Goal: Information Seeking & Learning: Learn about a topic

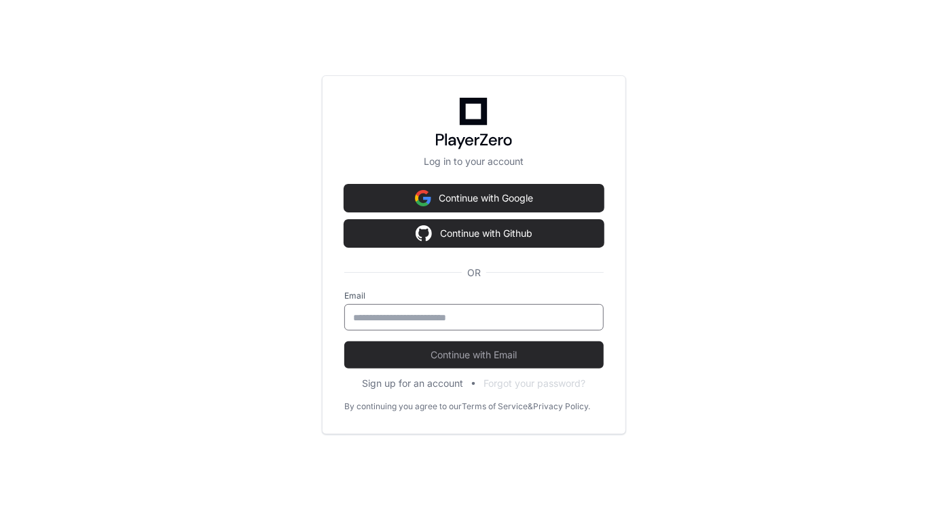
click at [449, 313] on input "email" at bounding box center [474, 318] width 242 height 14
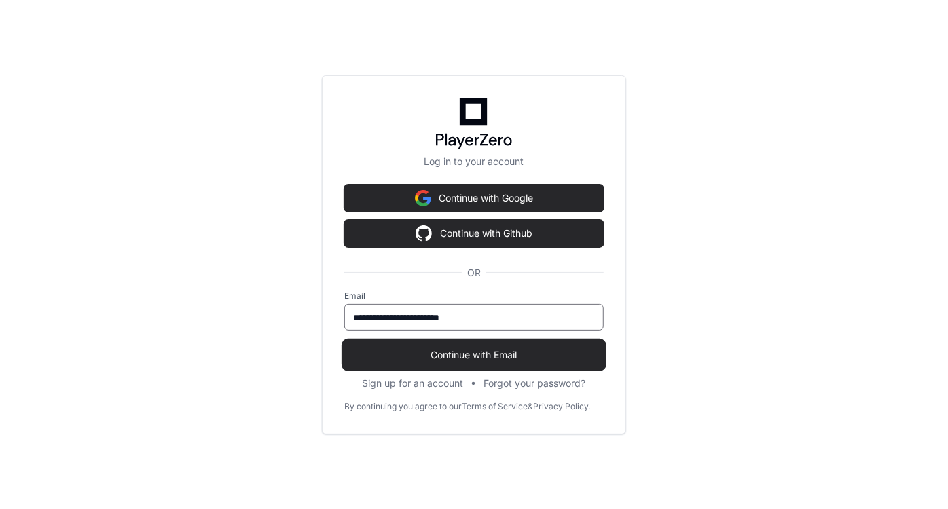
type input "**********"
click at [479, 364] on button "Continue with Email" at bounding box center [473, 354] width 259 height 27
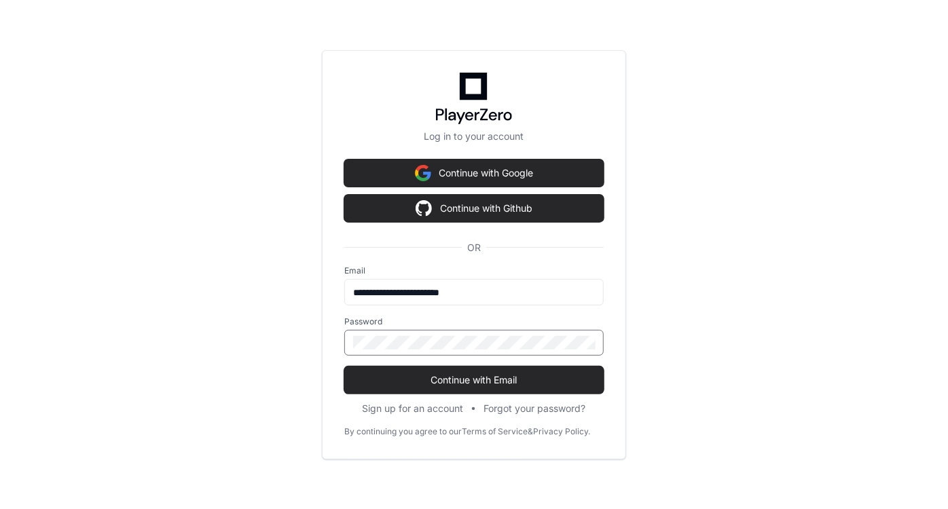
click at [344, 367] on button "Continue with Email" at bounding box center [473, 380] width 259 height 27
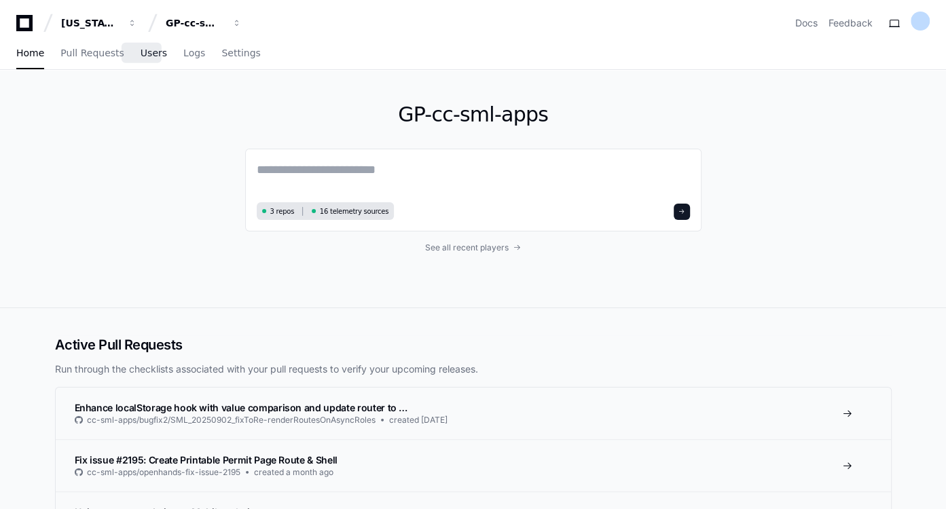
click at [141, 57] on span "Users" at bounding box center [154, 53] width 26 height 8
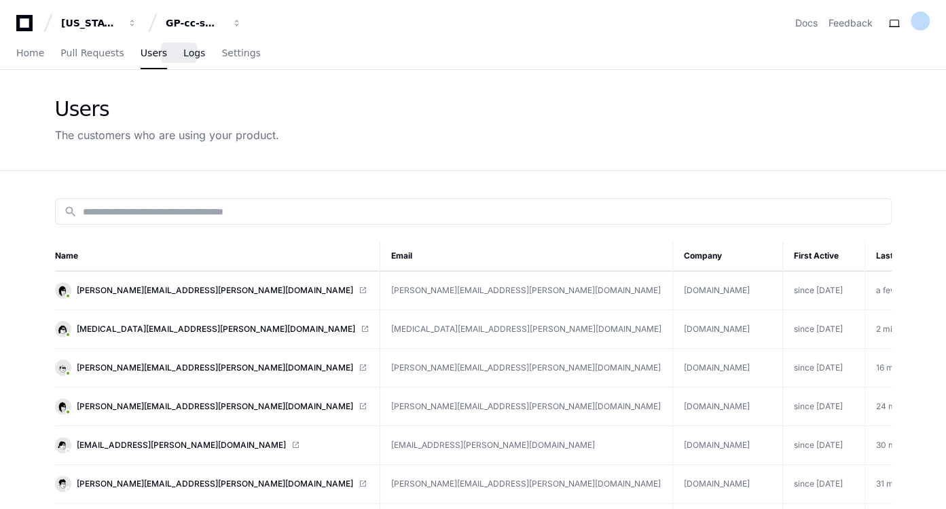
click at [183, 57] on span "Logs" at bounding box center [194, 53] width 22 height 8
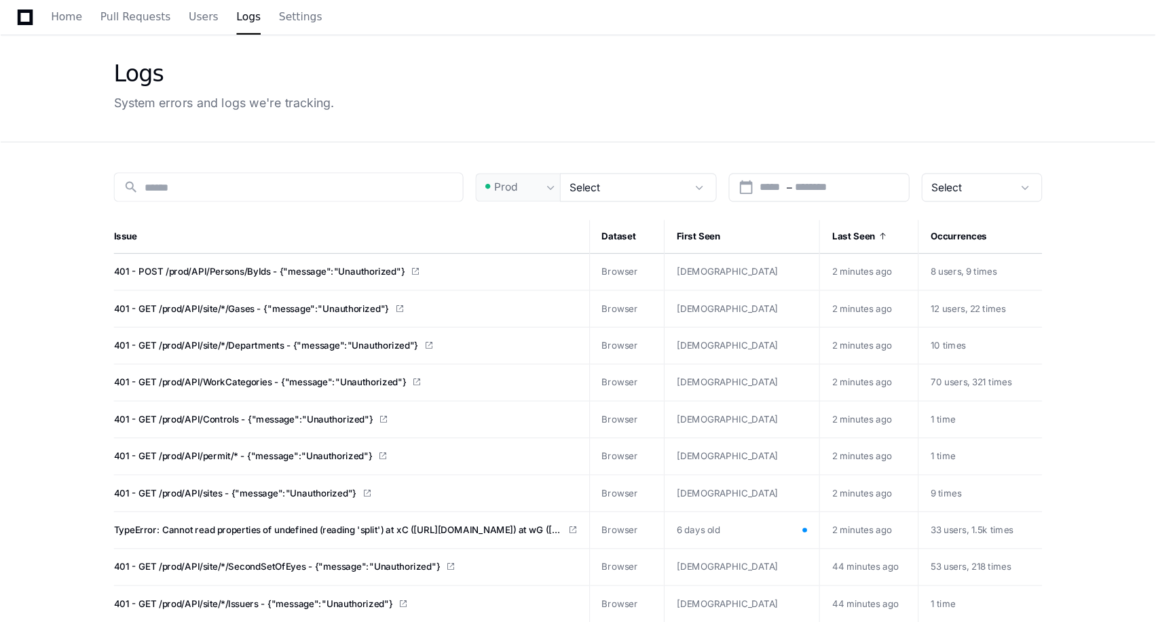
scroll to position [43, 0]
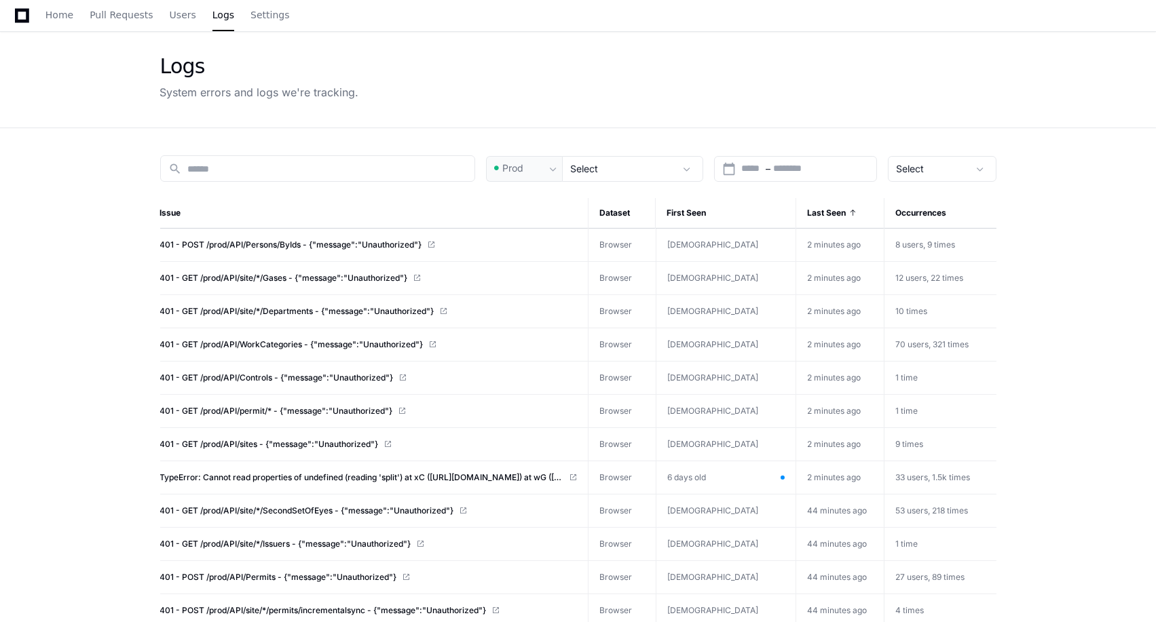
click at [38, 141] on app-issue-list-page "Logs System errors and logs we're tracking. search Prod Select calendar_today S…" at bounding box center [578, 569] width 1156 height 1085
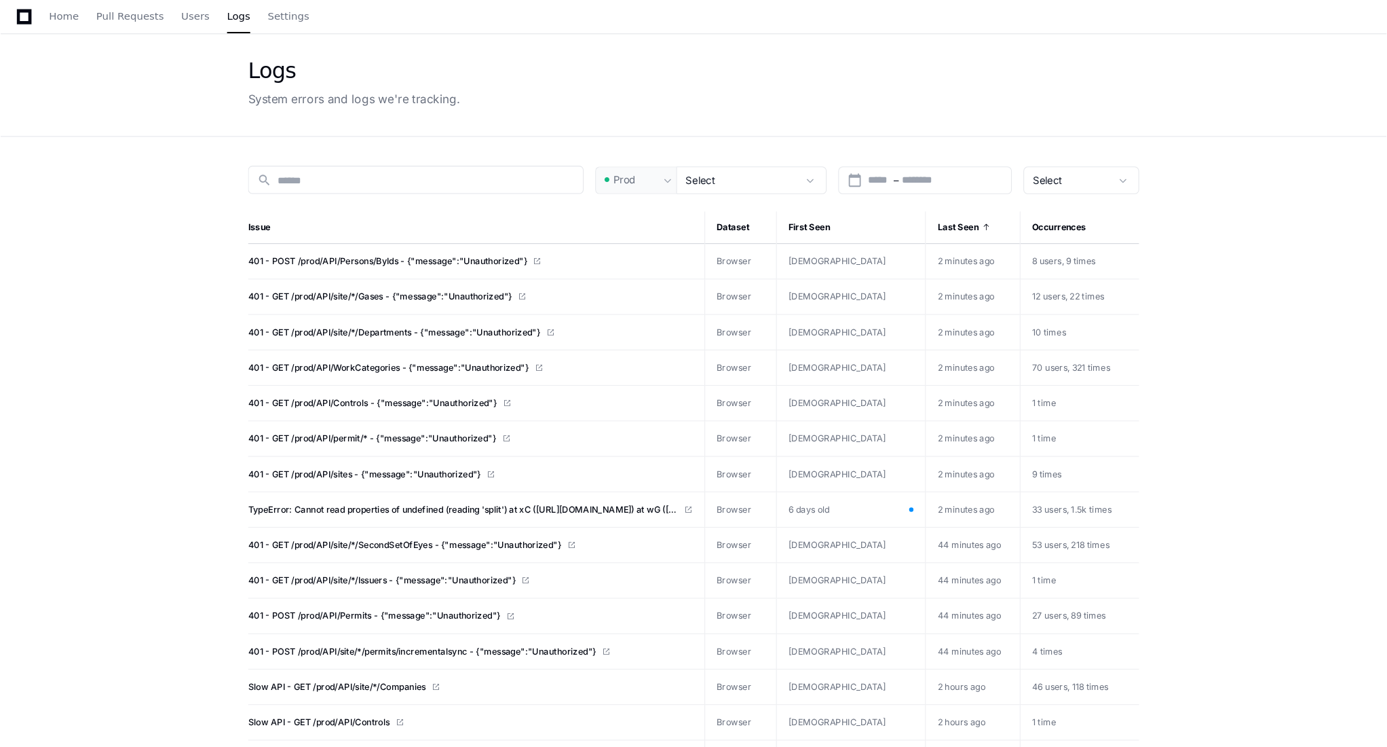
scroll to position [42, 0]
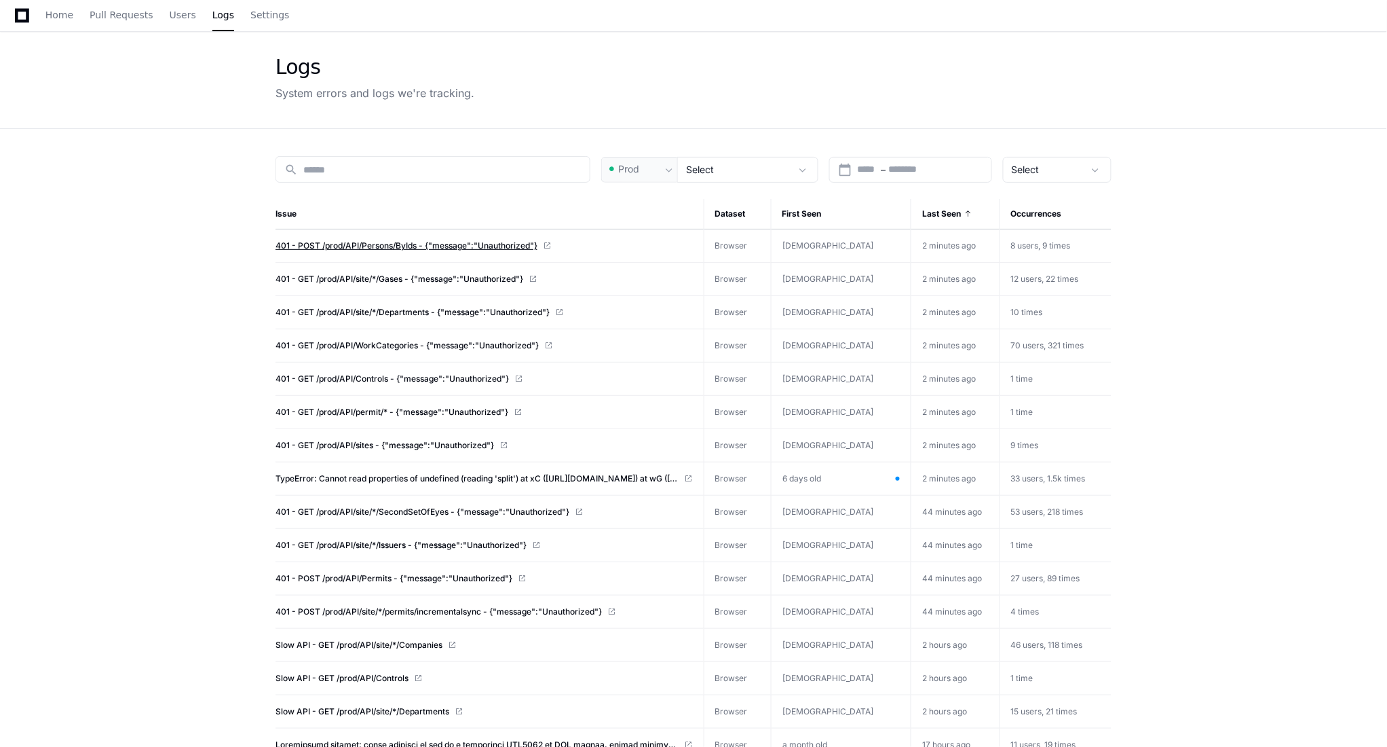
click at [472, 245] on span "401 - POST /prod/API/Persons/ByIds - {"message":"Unauthorized"}" at bounding box center [407, 245] width 262 height 11
click at [608, 479] on span "TypeError: Cannot read properties of undefined (reading 'split') at xC ([URL][D…" at bounding box center [478, 478] width 404 height 11
click at [589, 479] on span "TypeError: Cannot read properties of undefined (reading 'split') at xC ([URL][D…" at bounding box center [478, 478] width 404 height 11
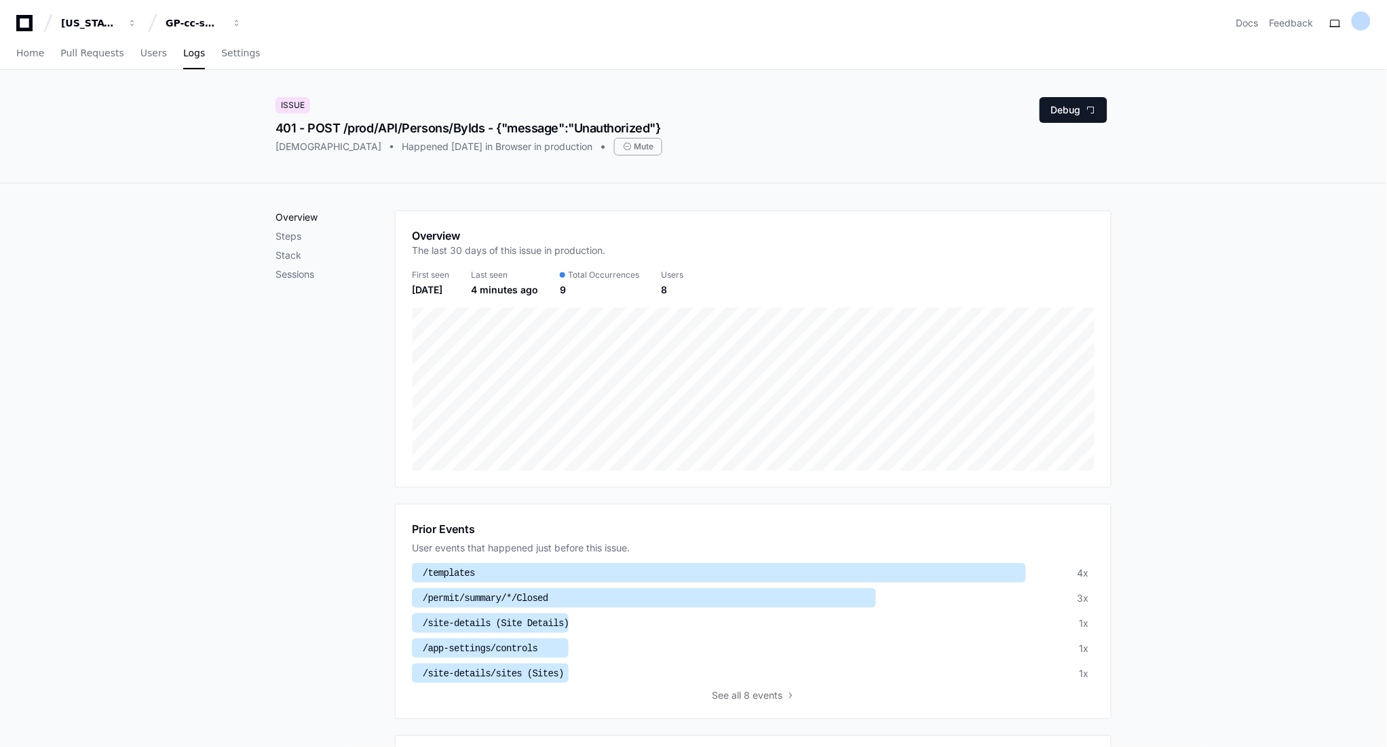
click at [310, 221] on p "Overview" at bounding box center [335, 217] width 119 height 14
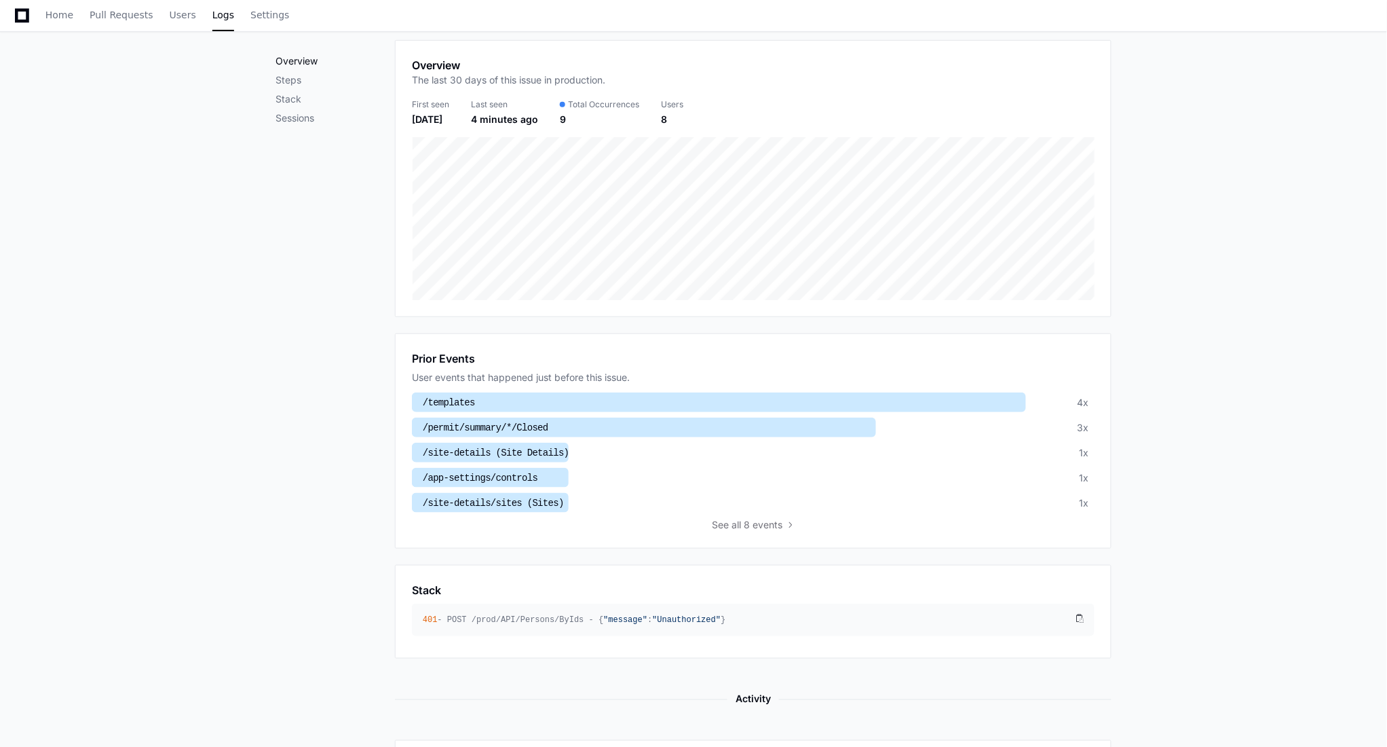
scroll to position [227, 0]
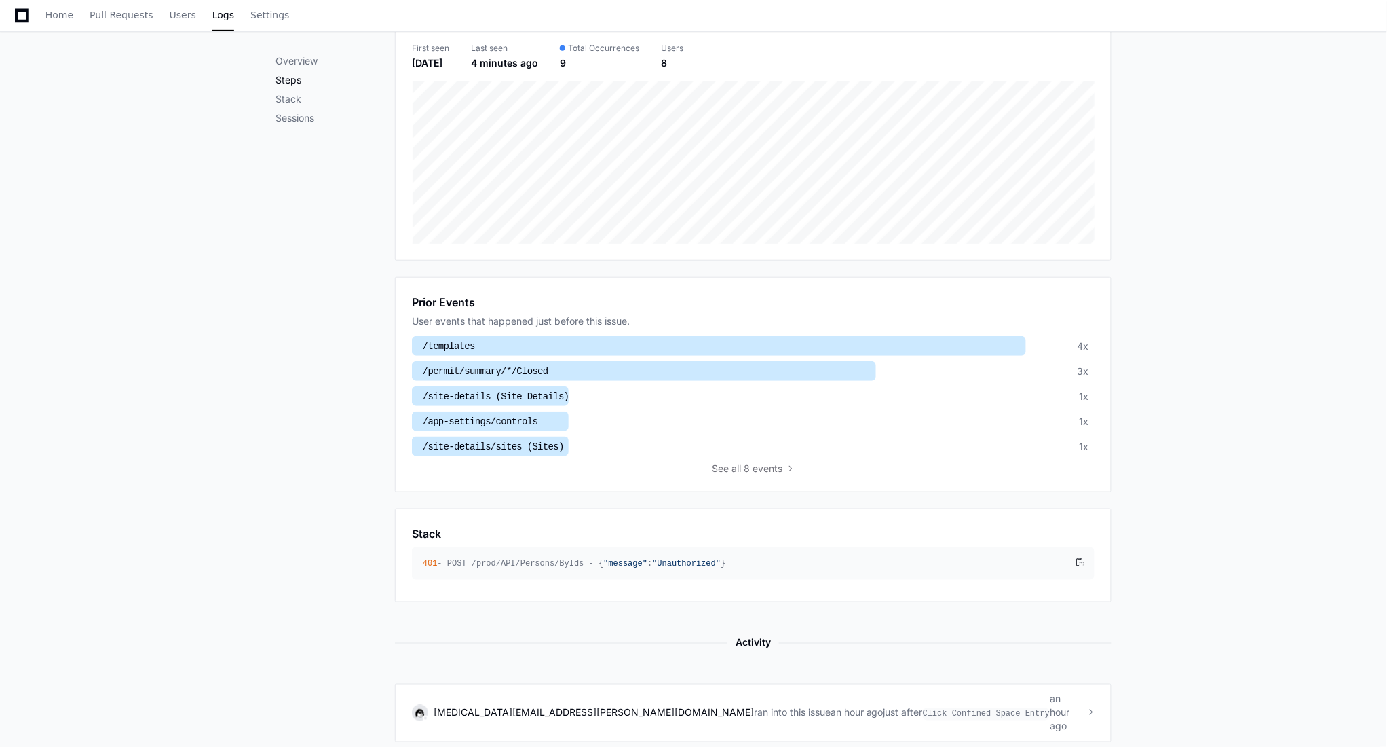
click at [280, 86] on p "Steps" at bounding box center [335, 80] width 119 height 14
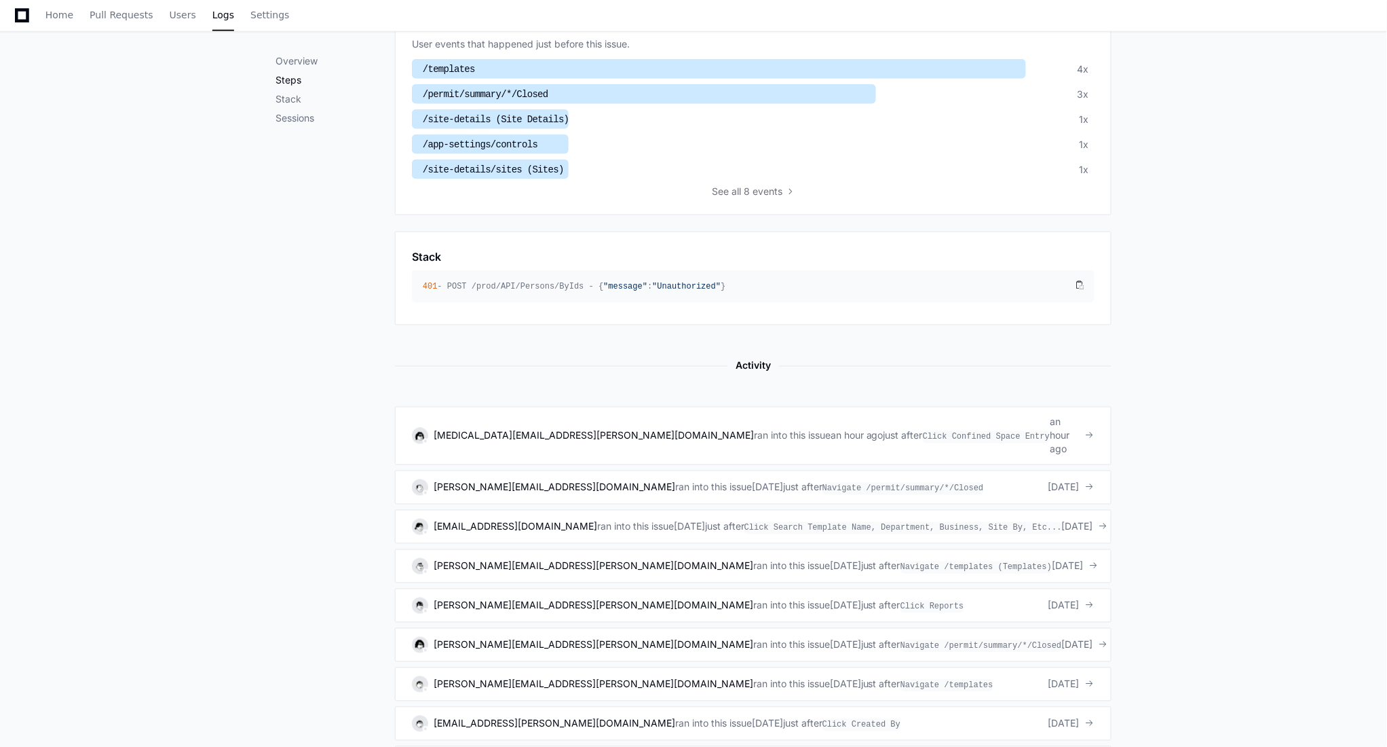
scroll to position [520, 0]
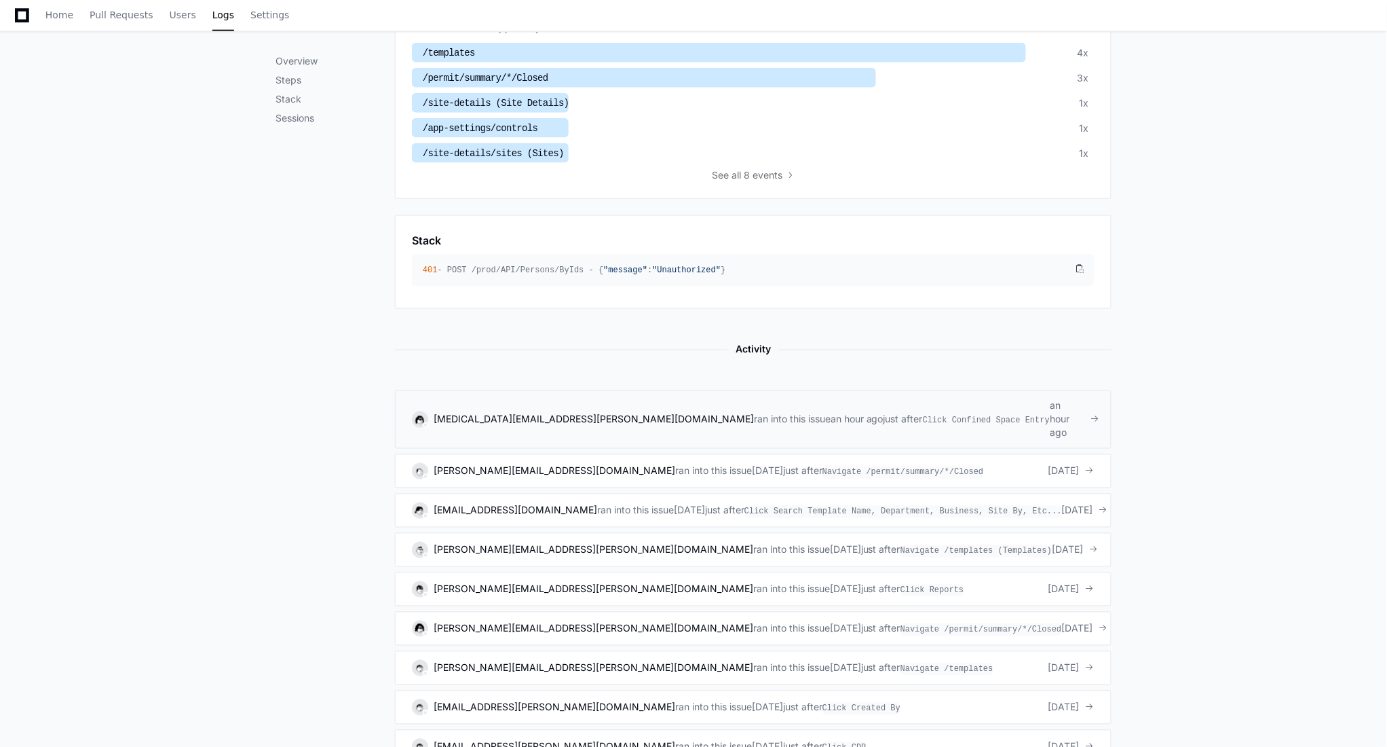
click at [1091, 415] on div at bounding box center [1090, 420] width 10 height 10
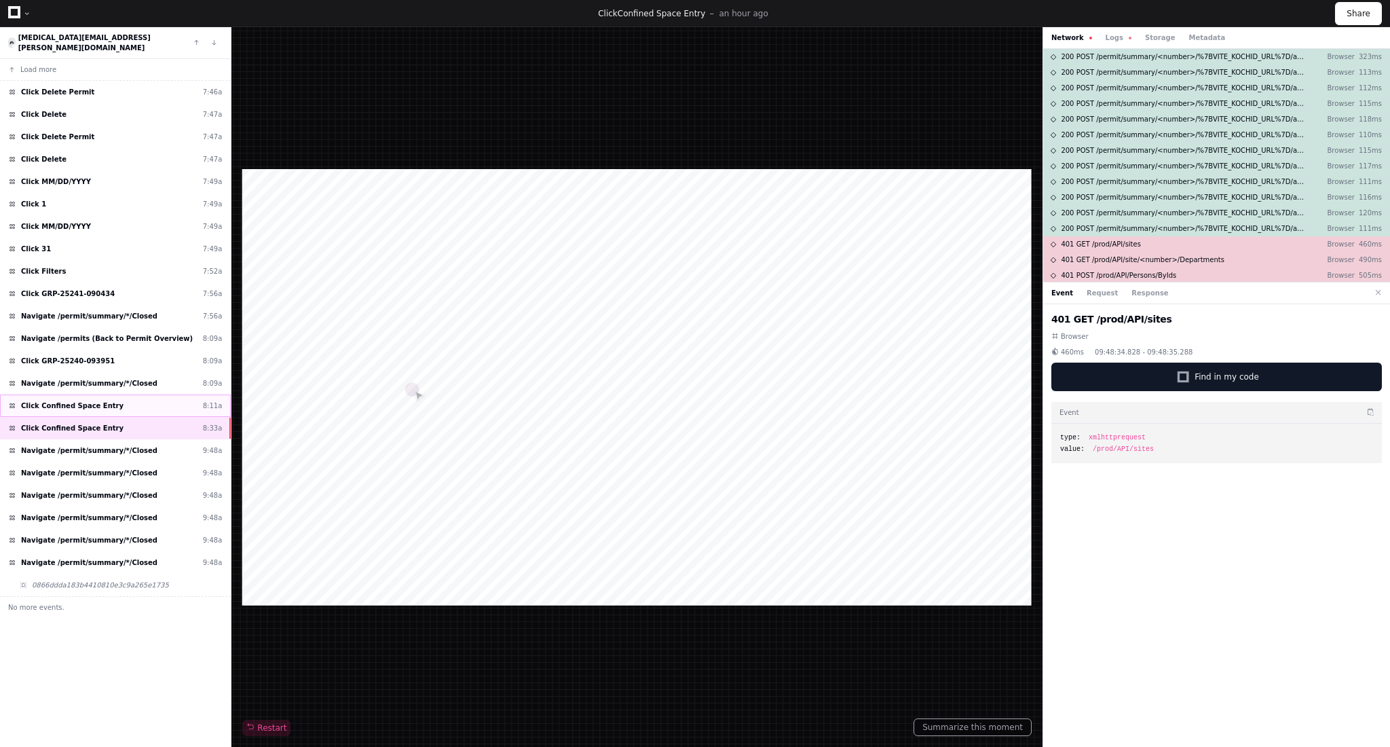
click at [106, 400] on div "Click Confined Space Entry 8:11a" at bounding box center [115, 405] width 231 height 22
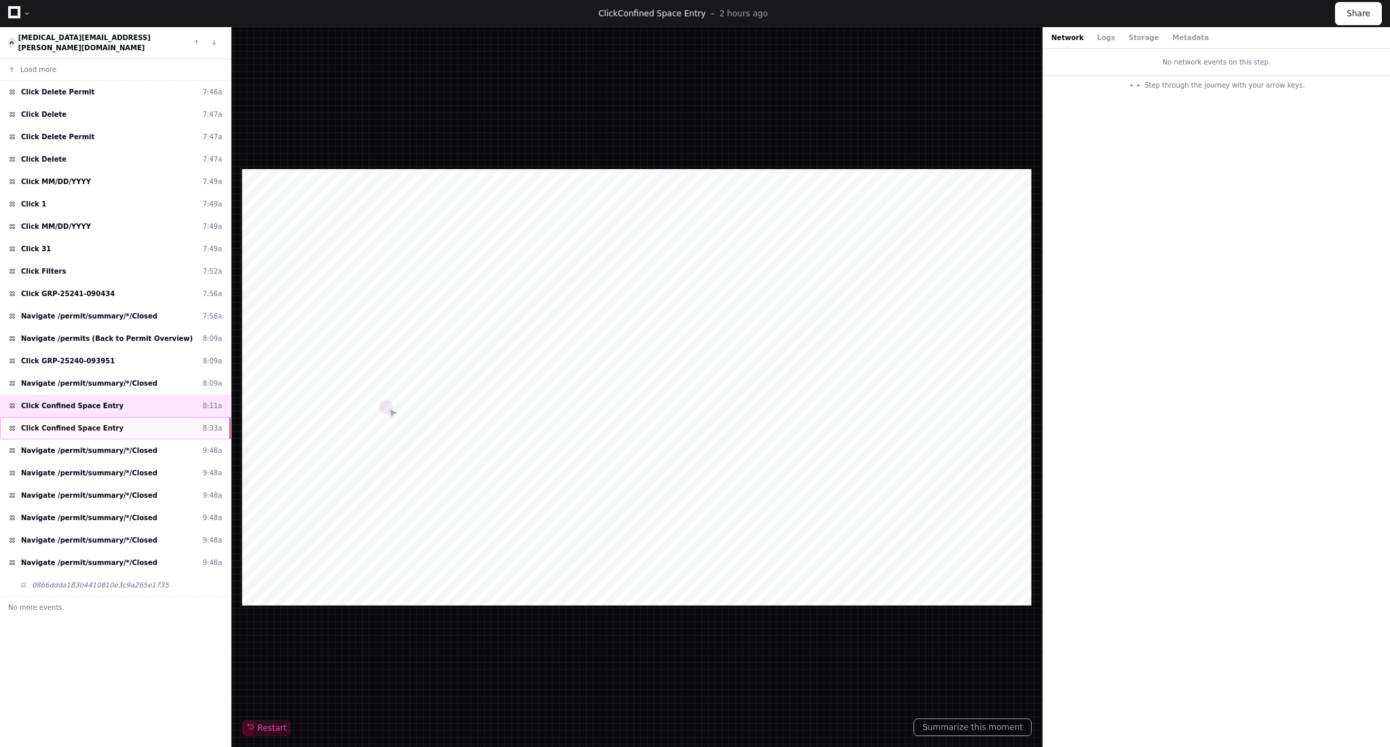
click at [100, 424] on span "Click Confined Space Entry" at bounding box center [72, 428] width 103 height 10
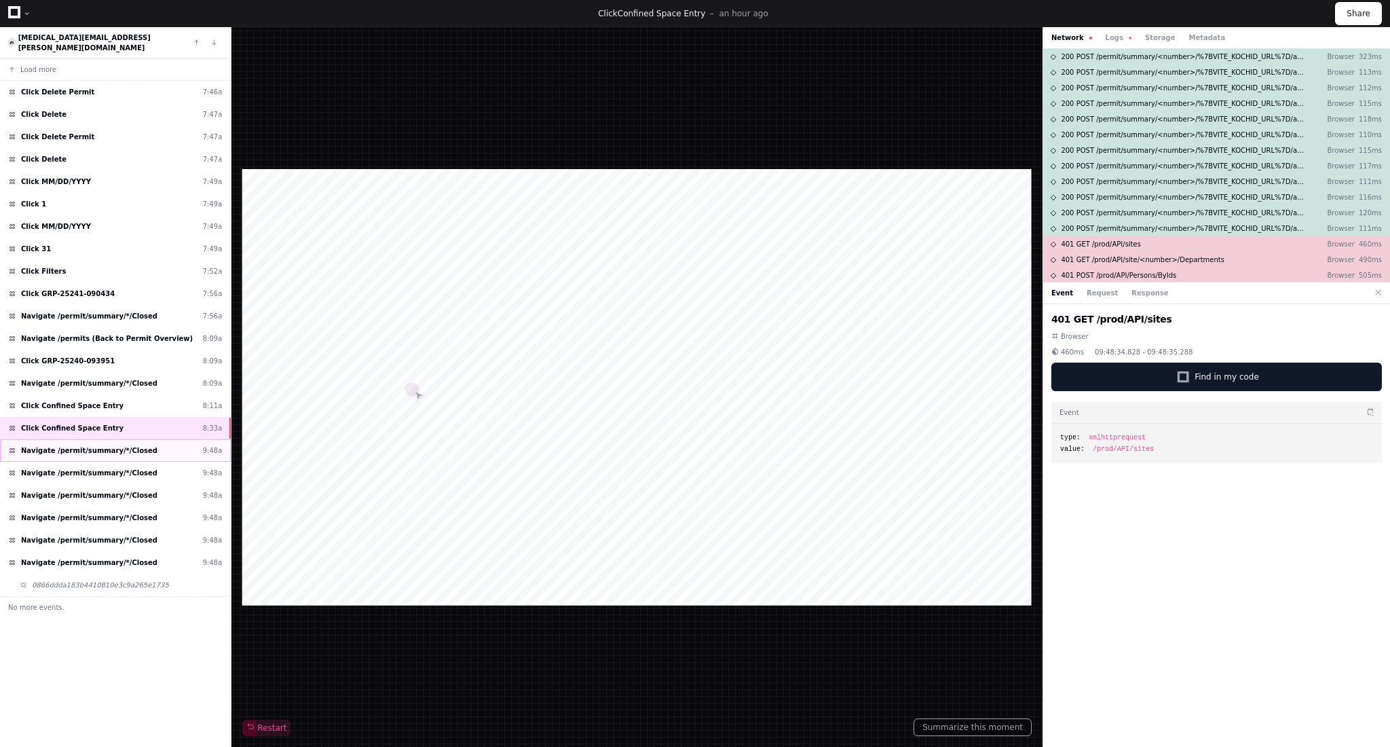
click at [132, 450] on div "Navigate /permit/summary/*/Closed 9:48a" at bounding box center [115, 450] width 231 height 22
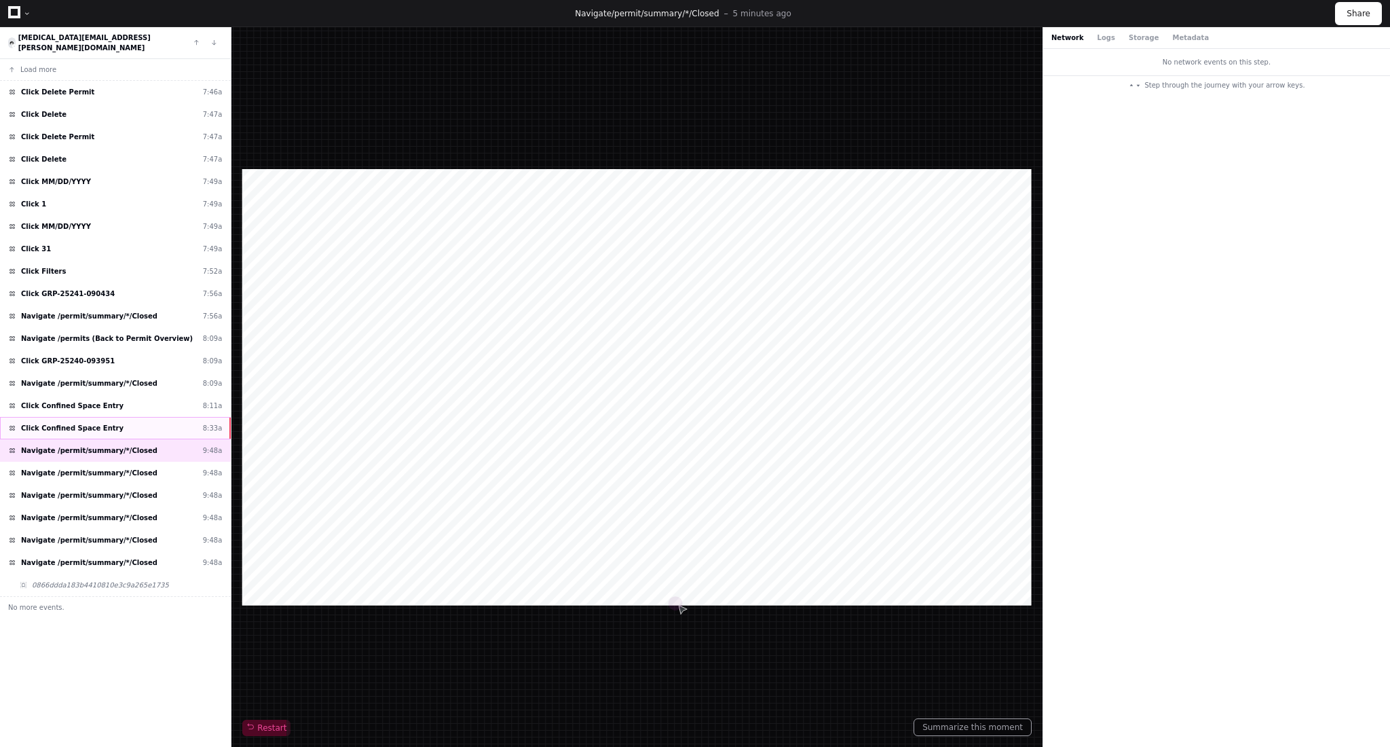
drag, startPoint x: 132, startPoint y: 450, endPoint x: 92, endPoint y: 428, distance: 45.9
click at [92, 428] on div "Load more Click Delete Permit 7:46a Click Delete 7:47a Click Delete Permit 7:47…" at bounding box center [115, 408] width 231 height 698
click at [92, 428] on div "Click Confined Space Entry 8:33a" at bounding box center [115, 428] width 231 height 22
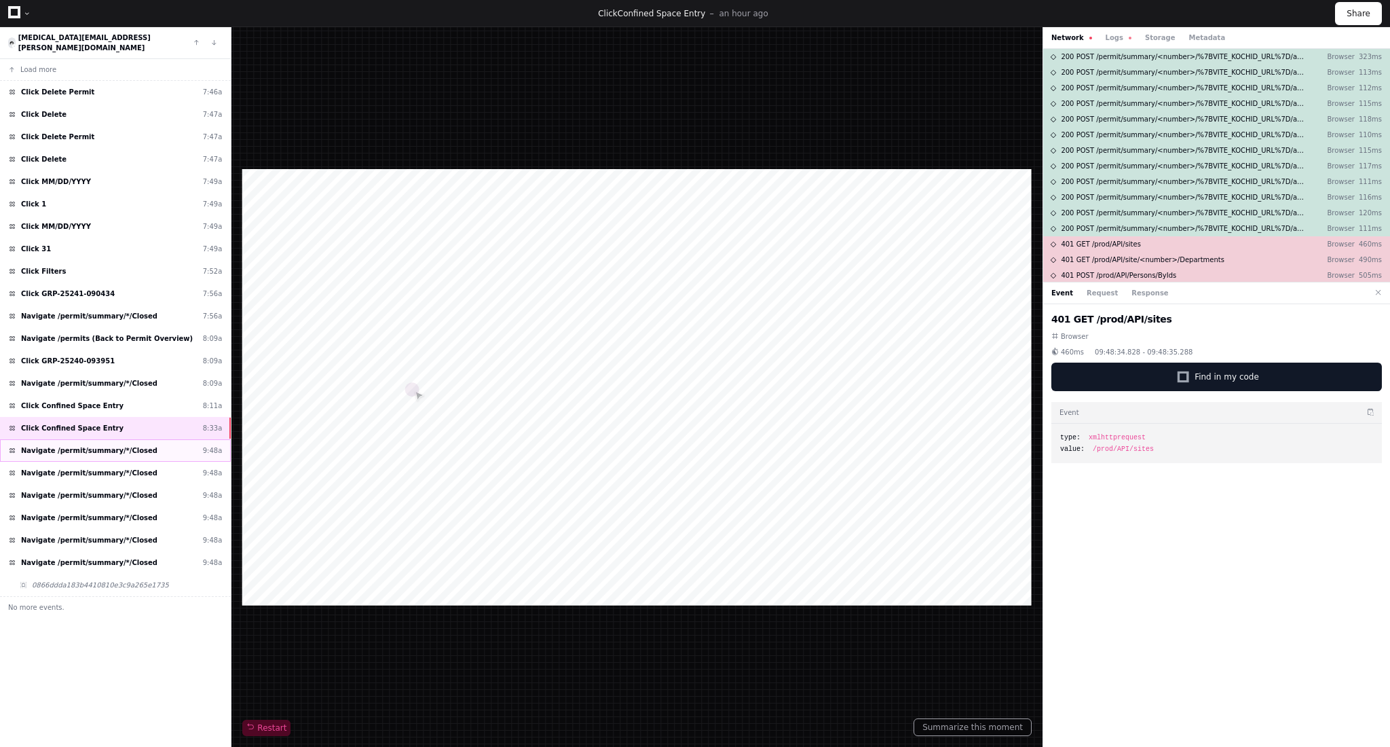
click at [117, 445] on span "Navigate /permit/summary/*/Closed" at bounding box center [89, 450] width 136 height 10
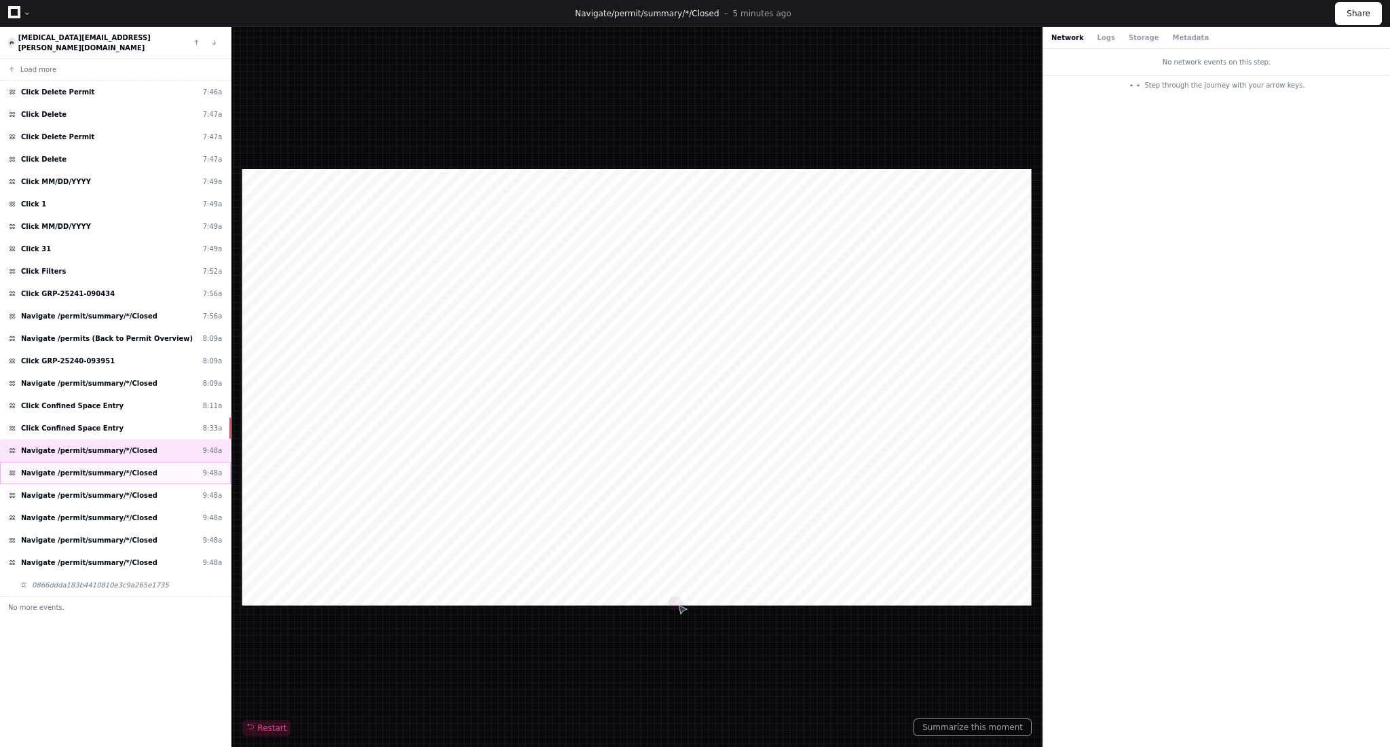
click at [113, 471] on div "Navigate /permit/summary/*/Closed 9:48a" at bounding box center [115, 473] width 231 height 22
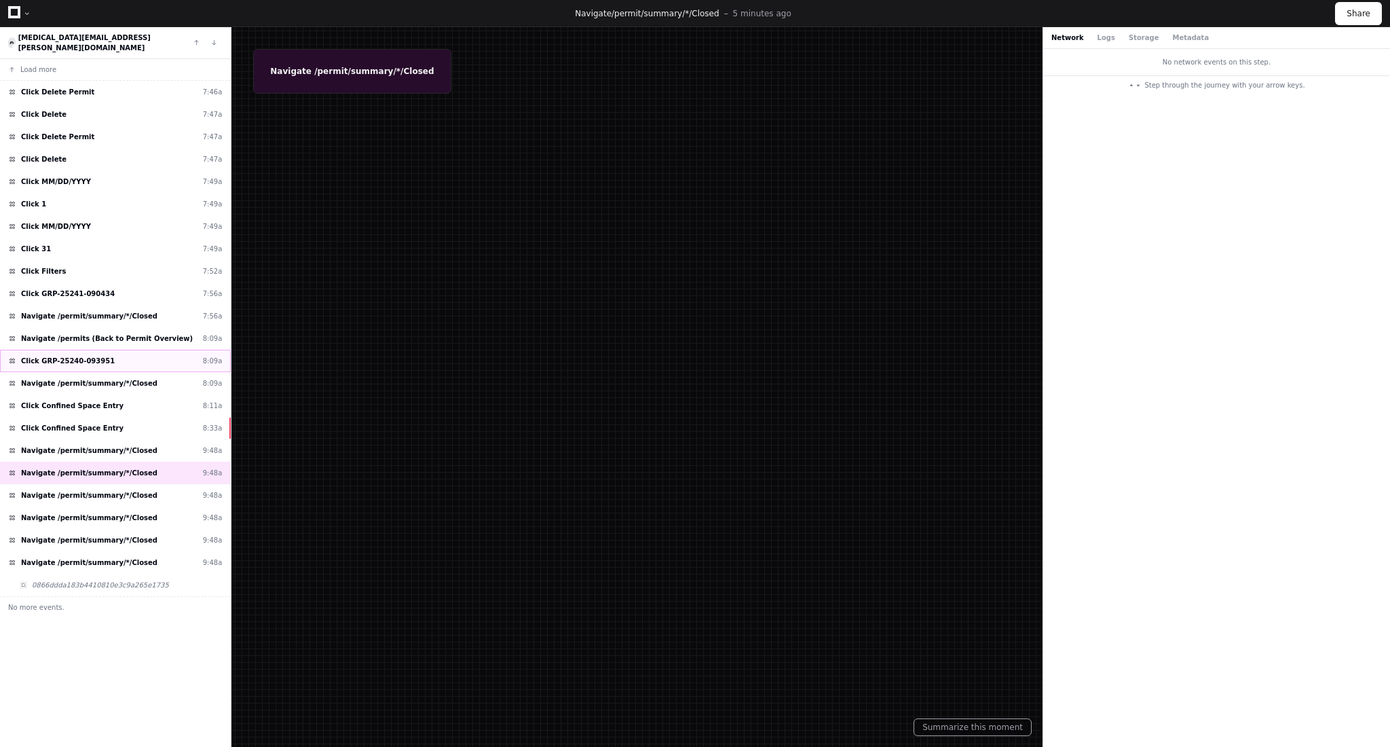
click at [99, 357] on div "Click GRP-25240-093951 8:09a" at bounding box center [115, 361] width 231 height 22
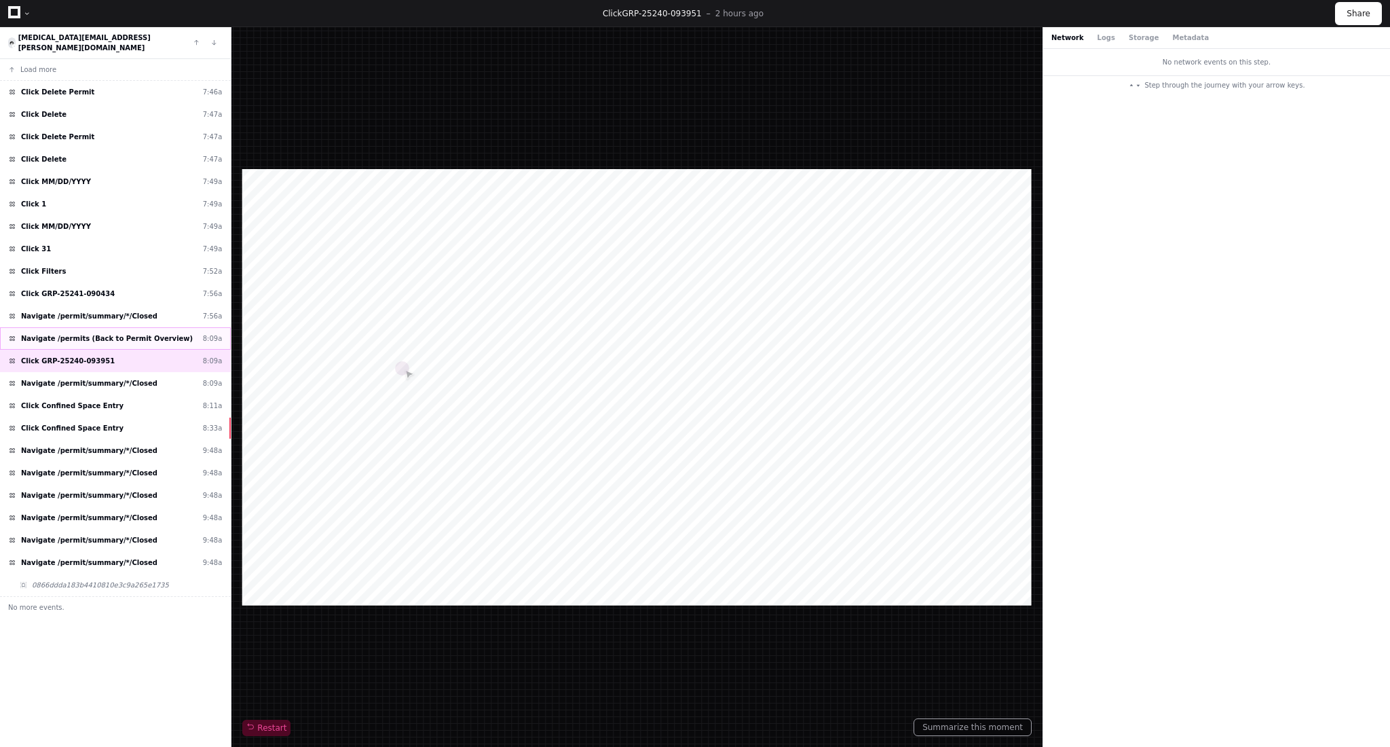
click at [102, 333] on span "Navigate /permits (Back to Permit Overview)" at bounding box center [107, 338] width 172 height 10
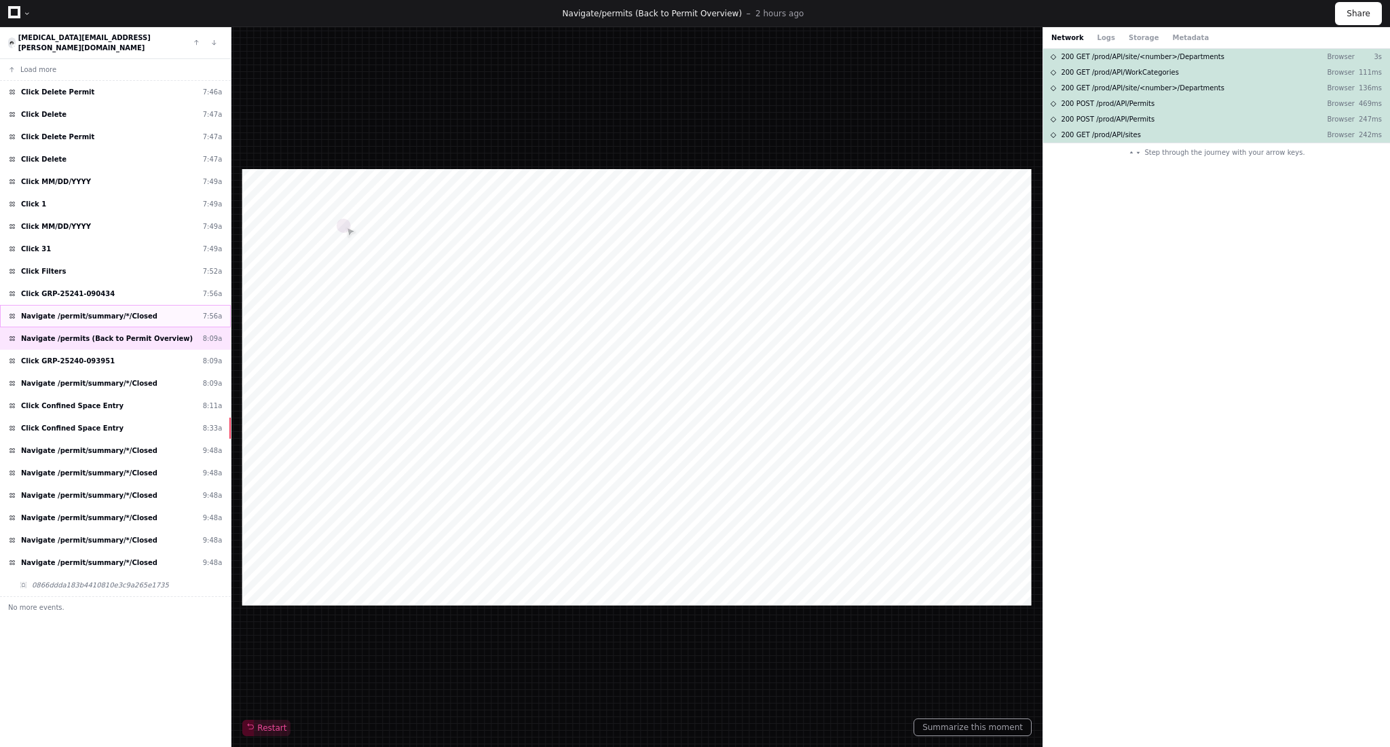
click at [106, 311] on span "Navigate /permit/summary/*/Closed" at bounding box center [89, 316] width 136 height 10
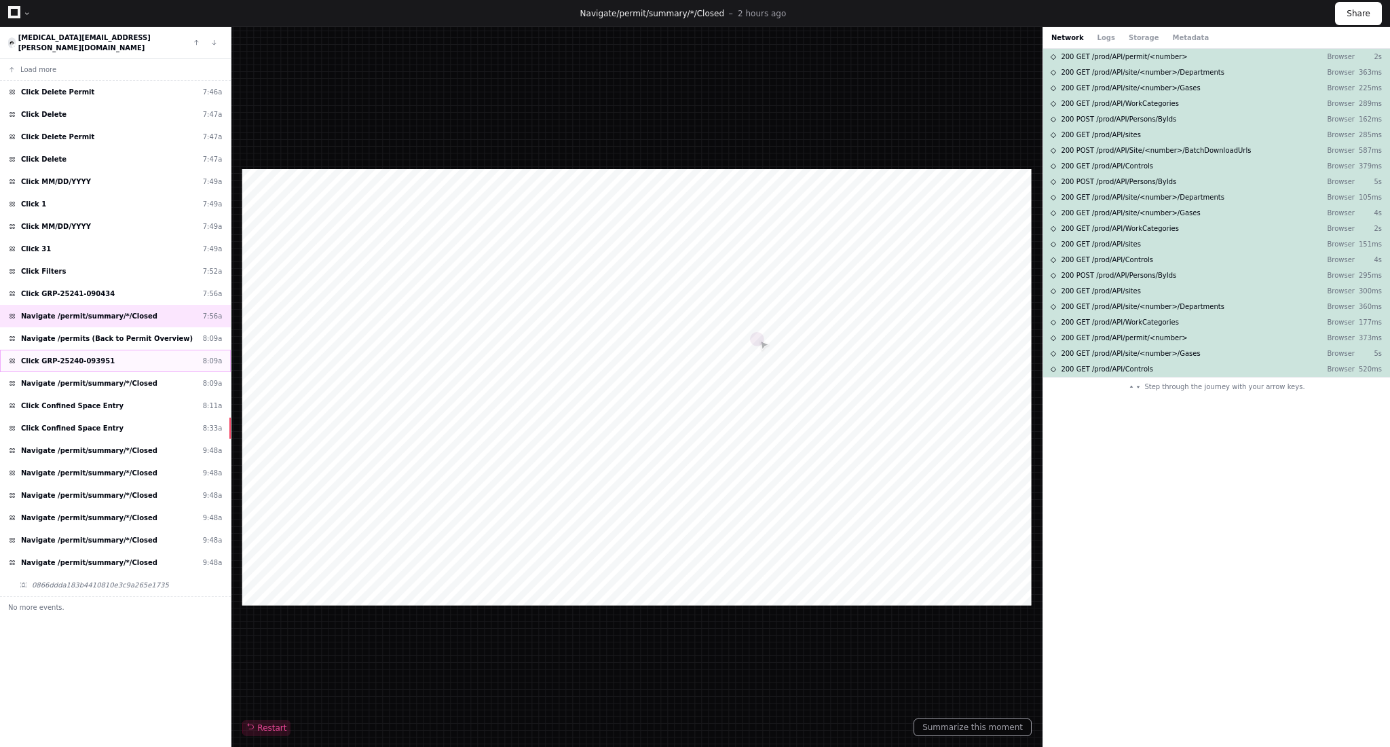
click at [122, 351] on div "Click GRP-25240-093951 8:09a" at bounding box center [115, 361] width 231 height 22
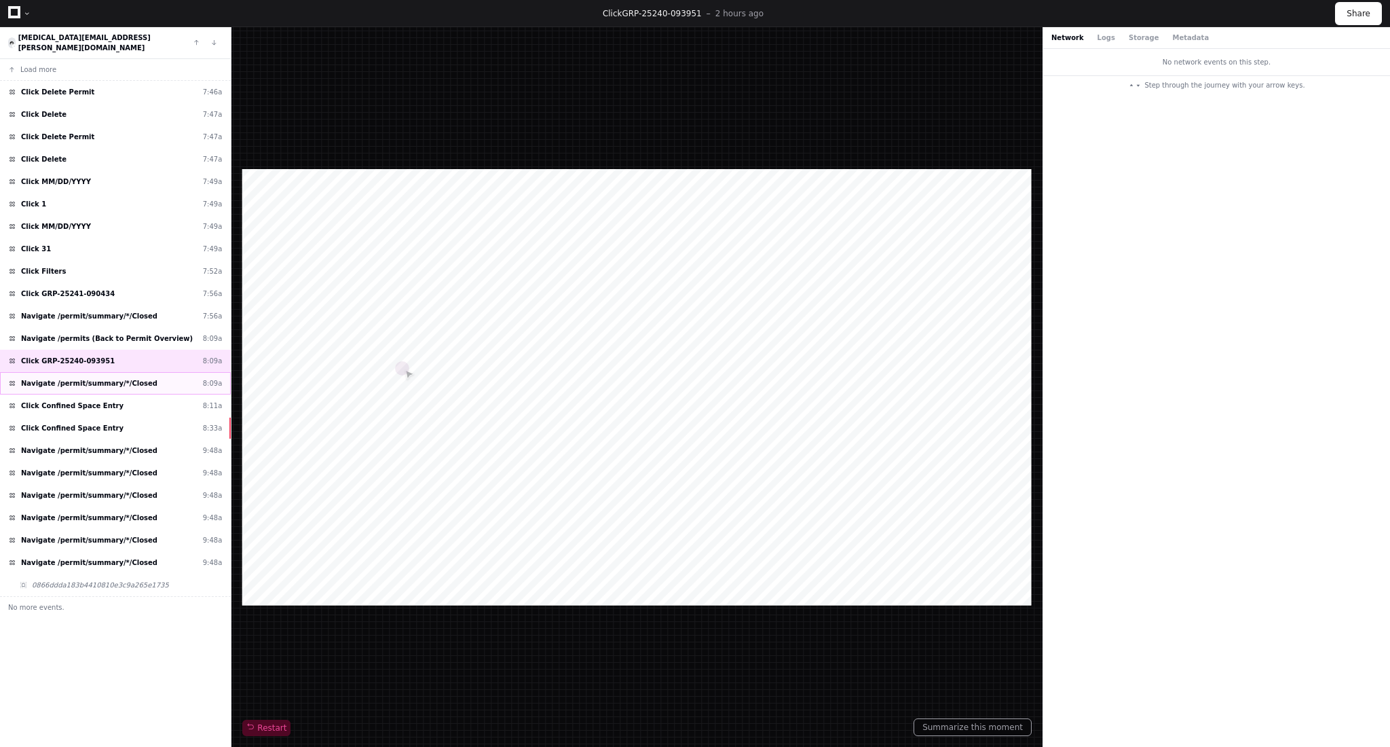
click at [113, 378] on span "Navigate /permit/summary/*/Closed" at bounding box center [89, 383] width 136 height 10
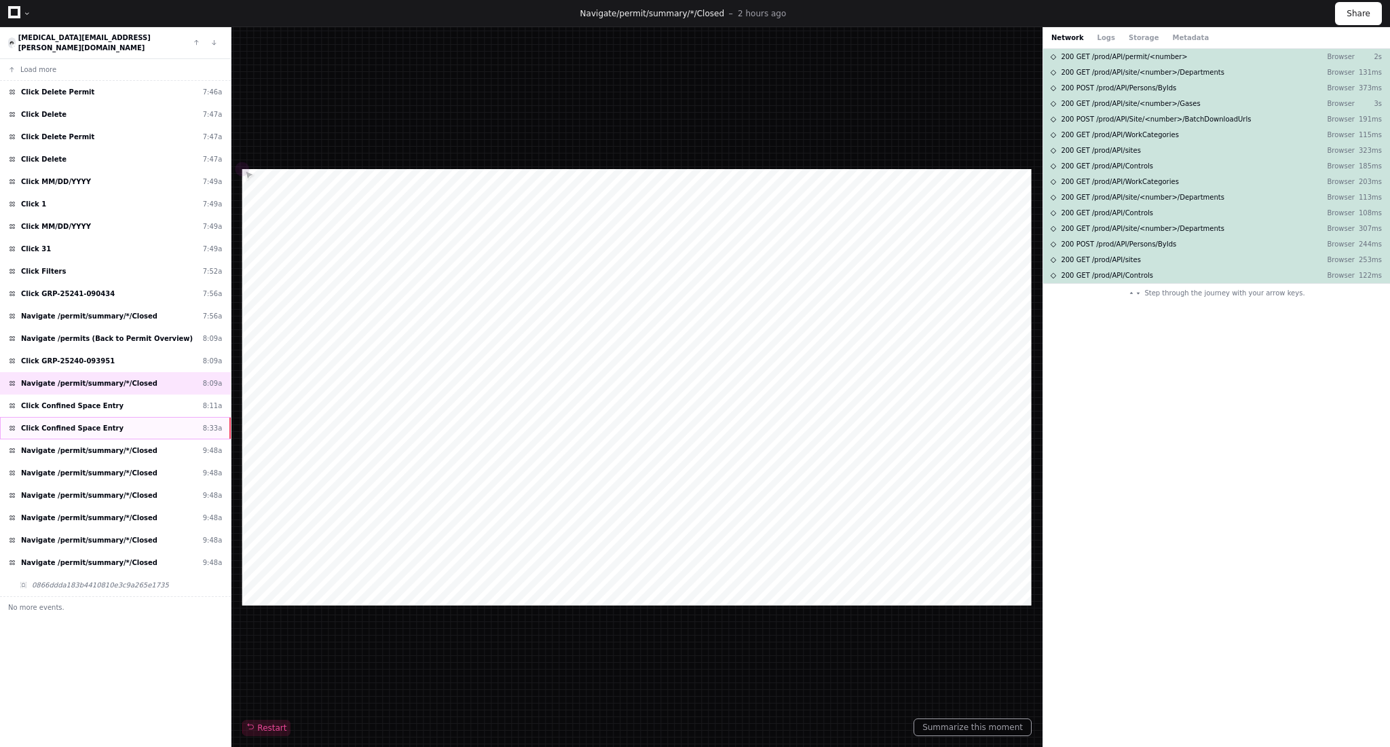
click at [96, 417] on div "Click Confined Space Entry 8:33a" at bounding box center [115, 428] width 231 height 22
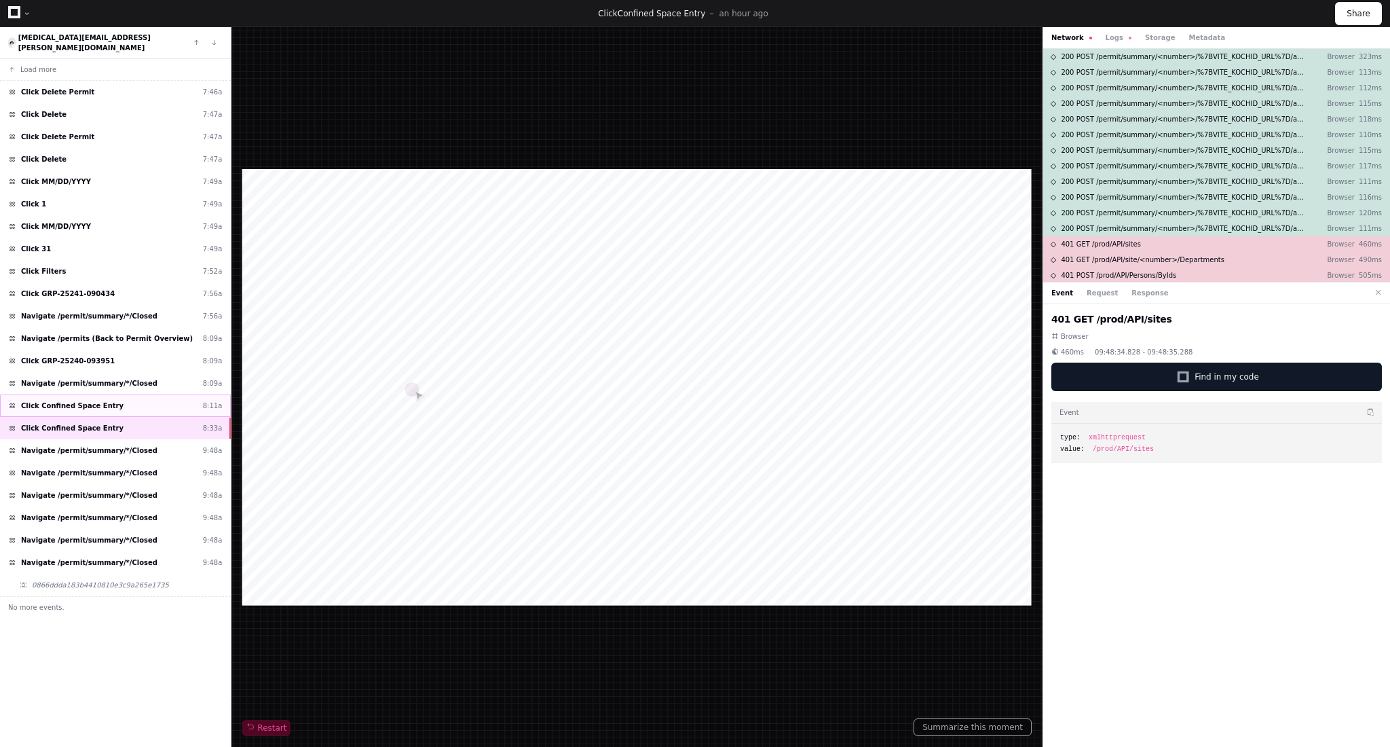
click at [106, 396] on div "Click Confined Space Entry 8:11a" at bounding box center [115, 405] width 231 height 22
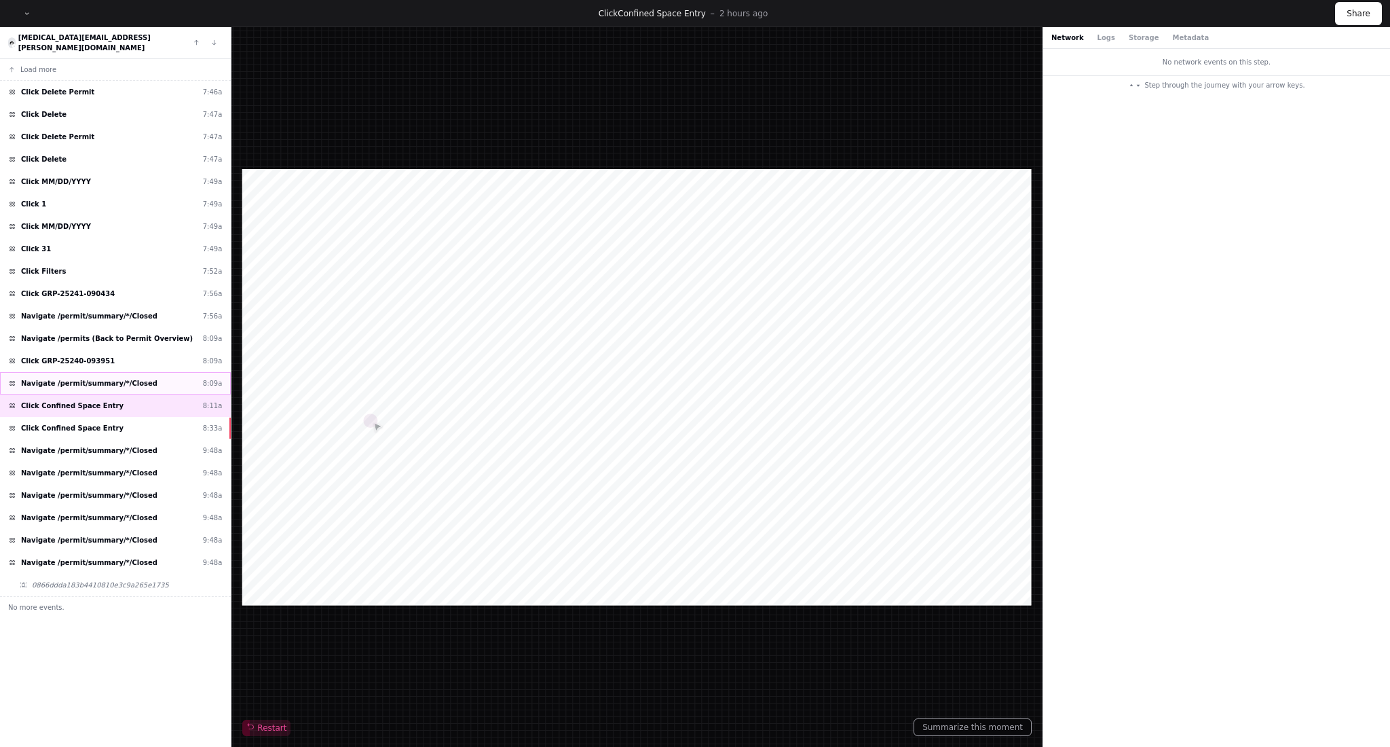
click at [126, 378] on span "Navigate /permit/summary/*/Closed" at bounding box center [89, 383] width 136 height 10
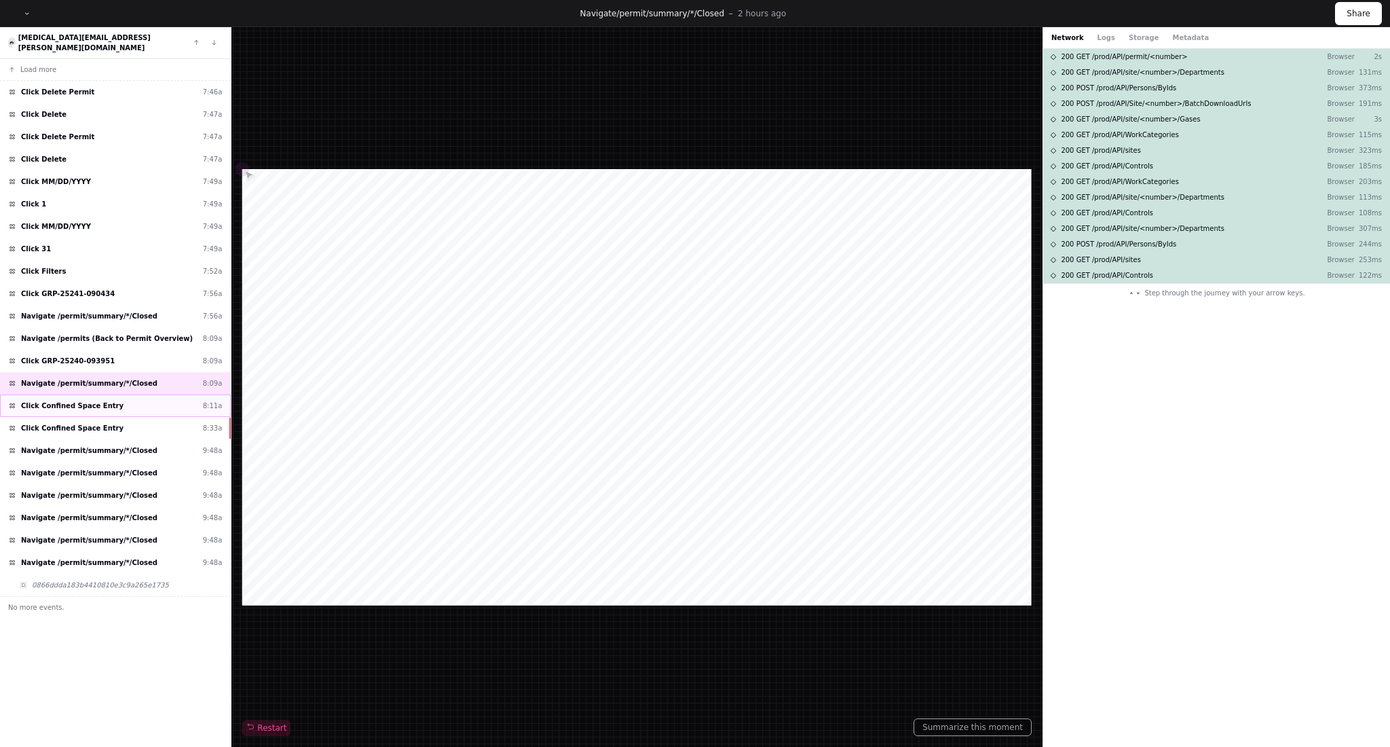
click at [89, 406] on div "Click Confined Space Entry 8:11a" at bounding box center [115, 405] width 231 height 22
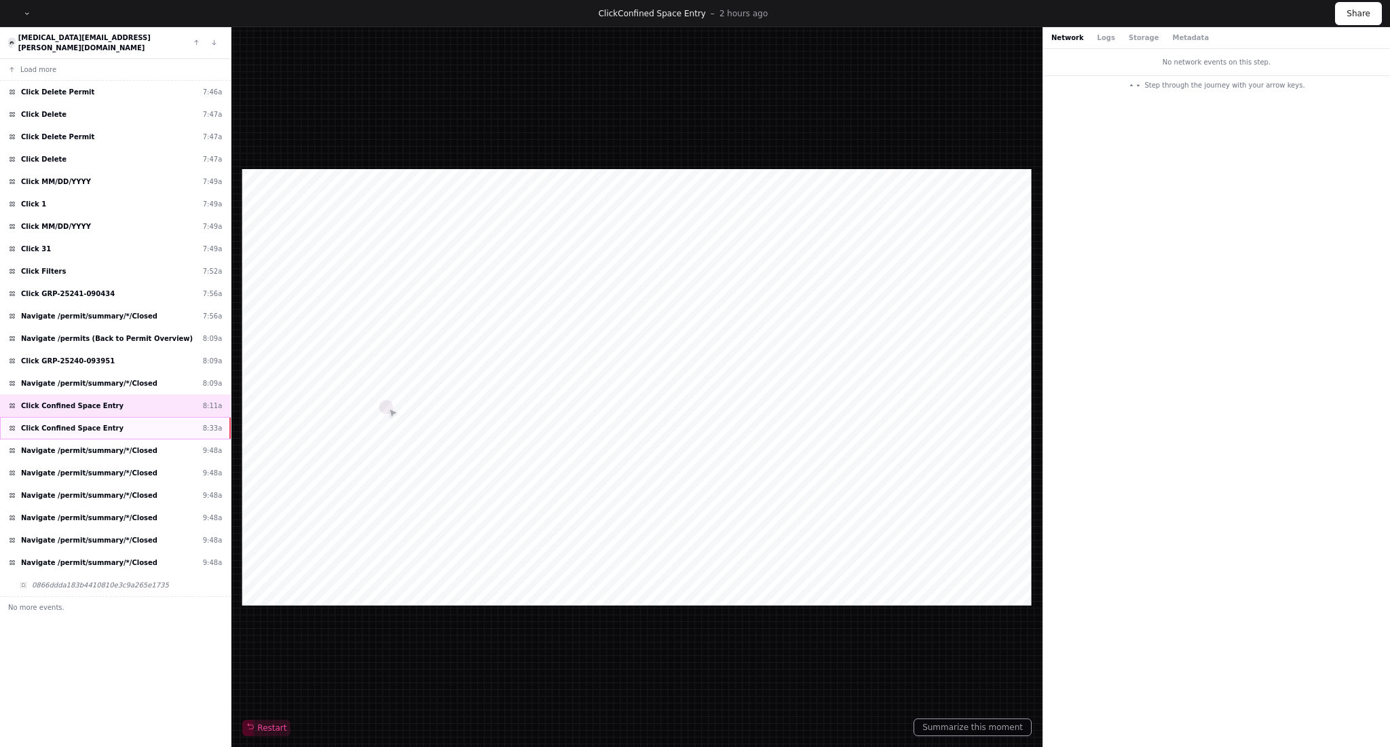
click at [88, 428] on div "Click Confined Space Entry 8:33a" at bounding box center [115, 428] width 231 height 22
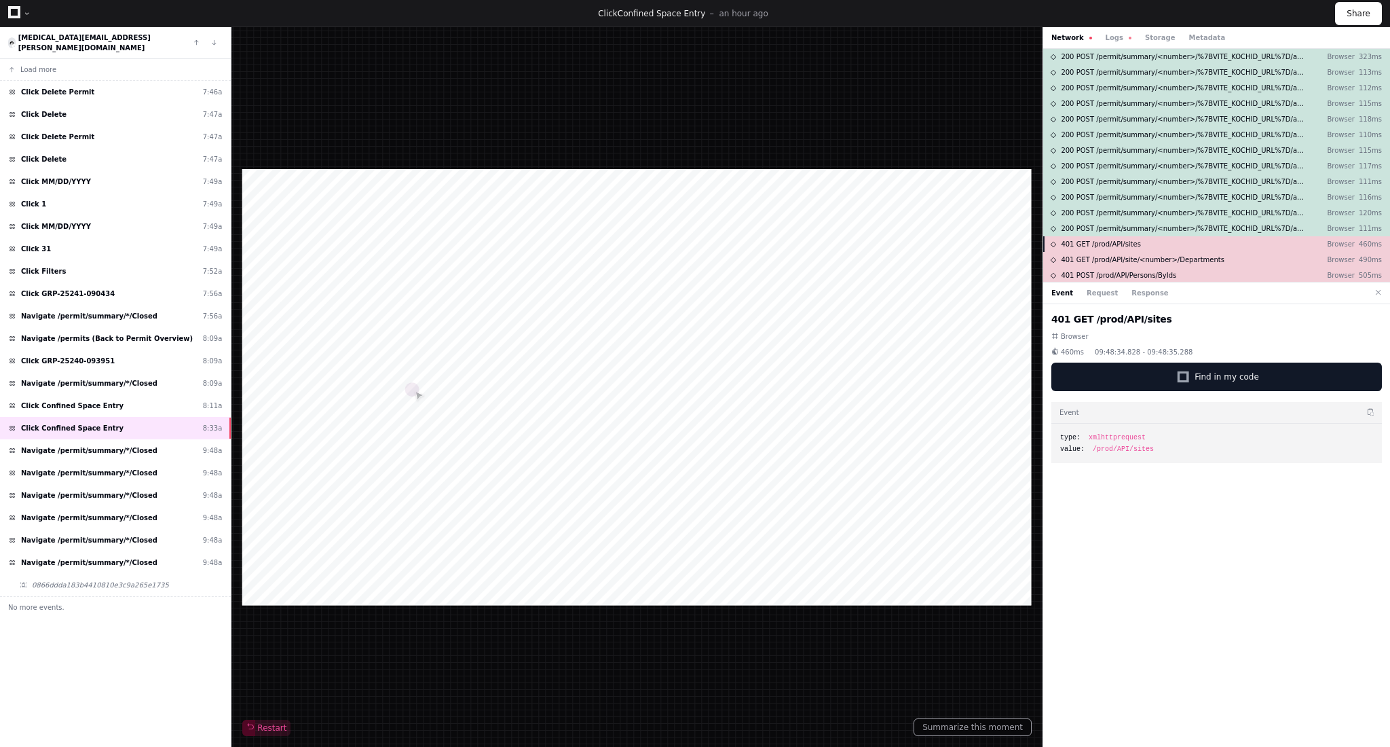
click at [1146, 243] on div "401 GET /prod/API/sites Browser 460ms" at bounding box center [1216, 244] width 347 height 16
click at [1131, 255] on span "401 GET /prod/API/site/<number>/Departments" at bounding box center [1143, 260] width 164 height 10
click at [1113, 273] on span "401 POST /prod/API/Persons/ByIds" at bounding box center [1118, 275] width 115 height 10
click at [1102, 296] on button "Request" at bounding box center [1102, 293] width 31 height 10
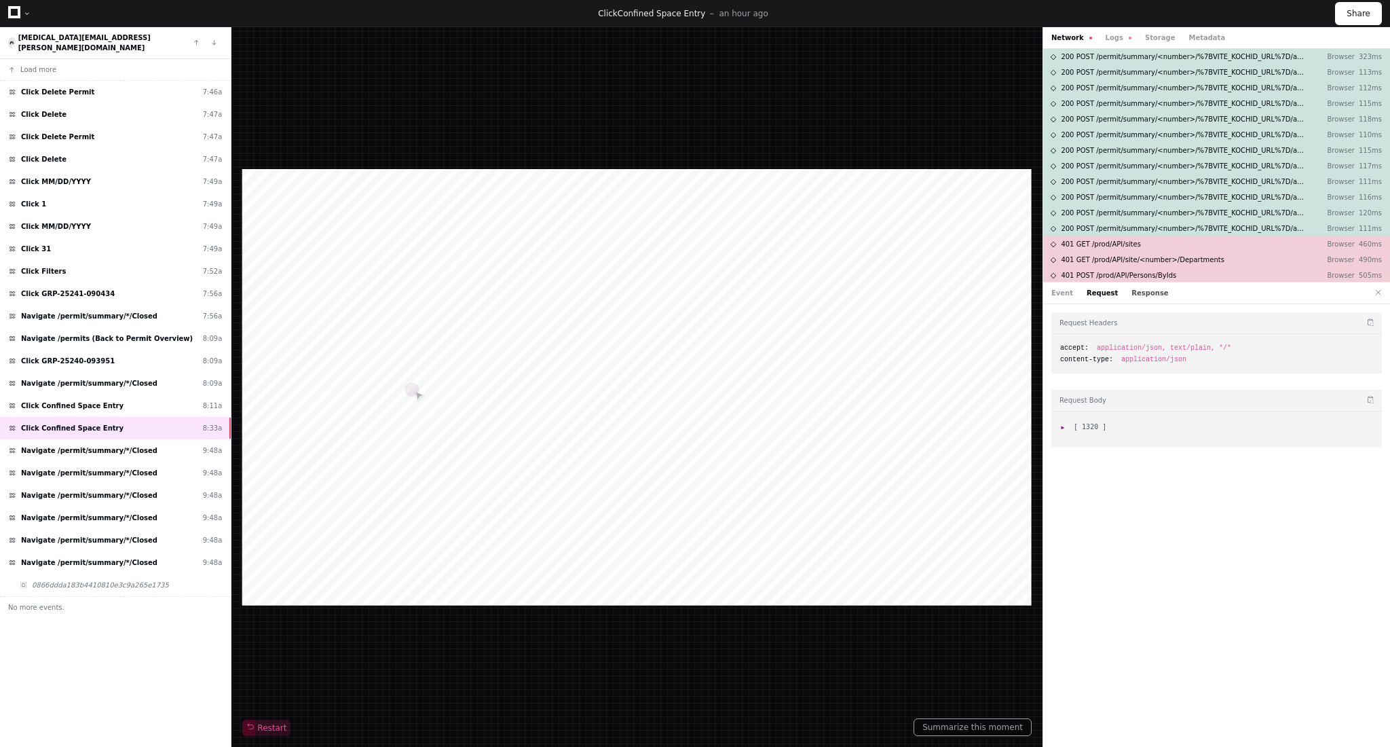
click at [1147, 296] on button "Response" at bounding box center [1150, 293] width 37 height 10
click at [1093, 292] on button "Request" at bounding box center [1102, 293] width 31 height 10
click at [1060, 299] on div "Event Request Response" at bounding box center [1216, 293] width 347 height 22
click at [48, 245] on div "Click 31 7:49a" at bounding box center [115, 249] width 231 height 22
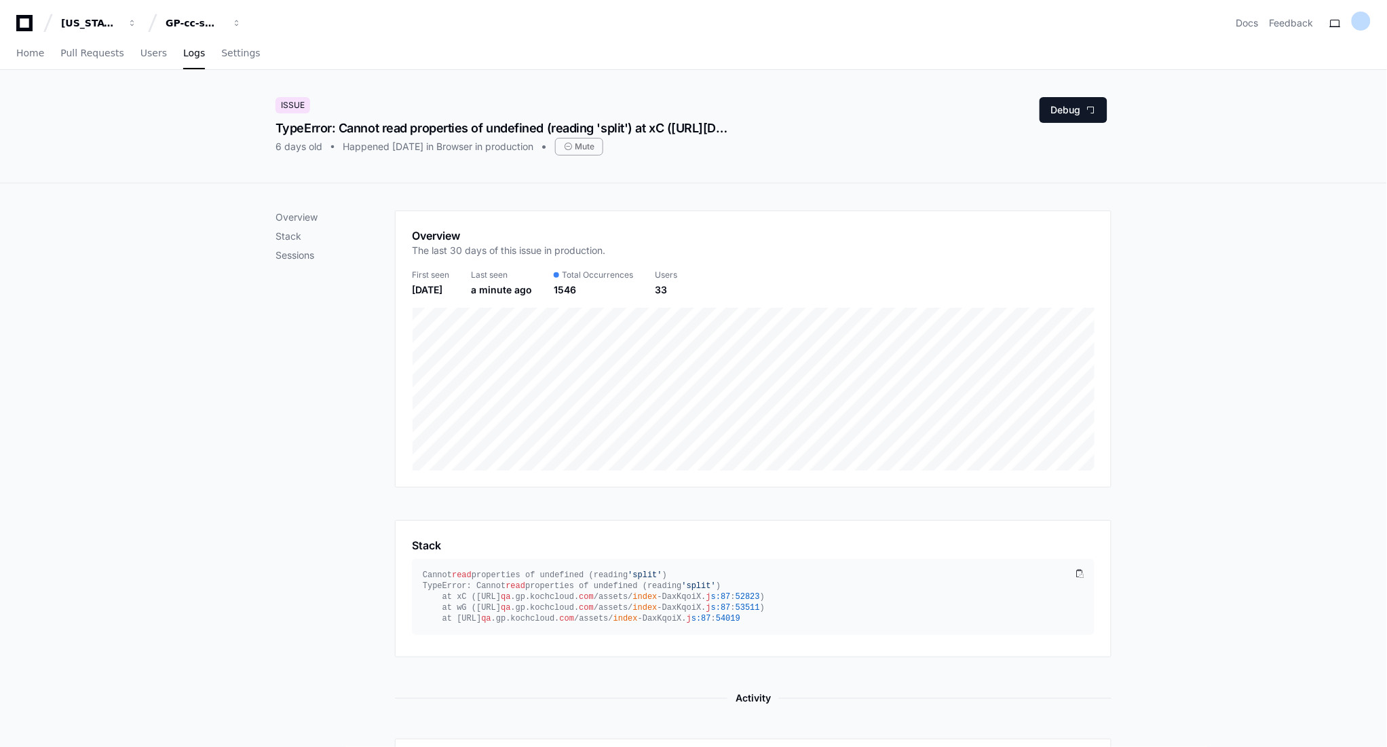
click at [298, 206] on div "Overview Stack Sessions Overview The last 30 days of this issue in production. …" at bounding box center [693, 520] width 869 height 675
click at [290, 236] on p "Stack" at bounding box center [335, 236] width 119 height 14
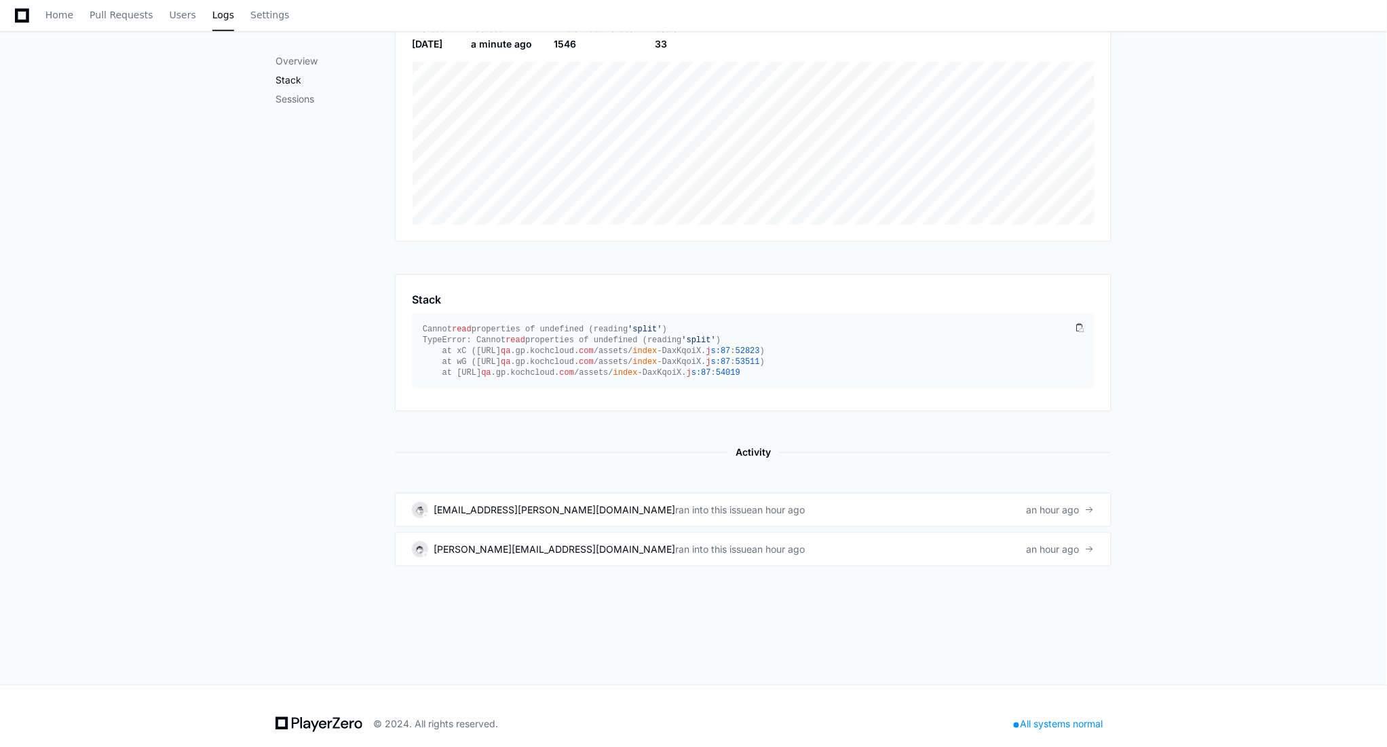
scroll to position [263, 0]
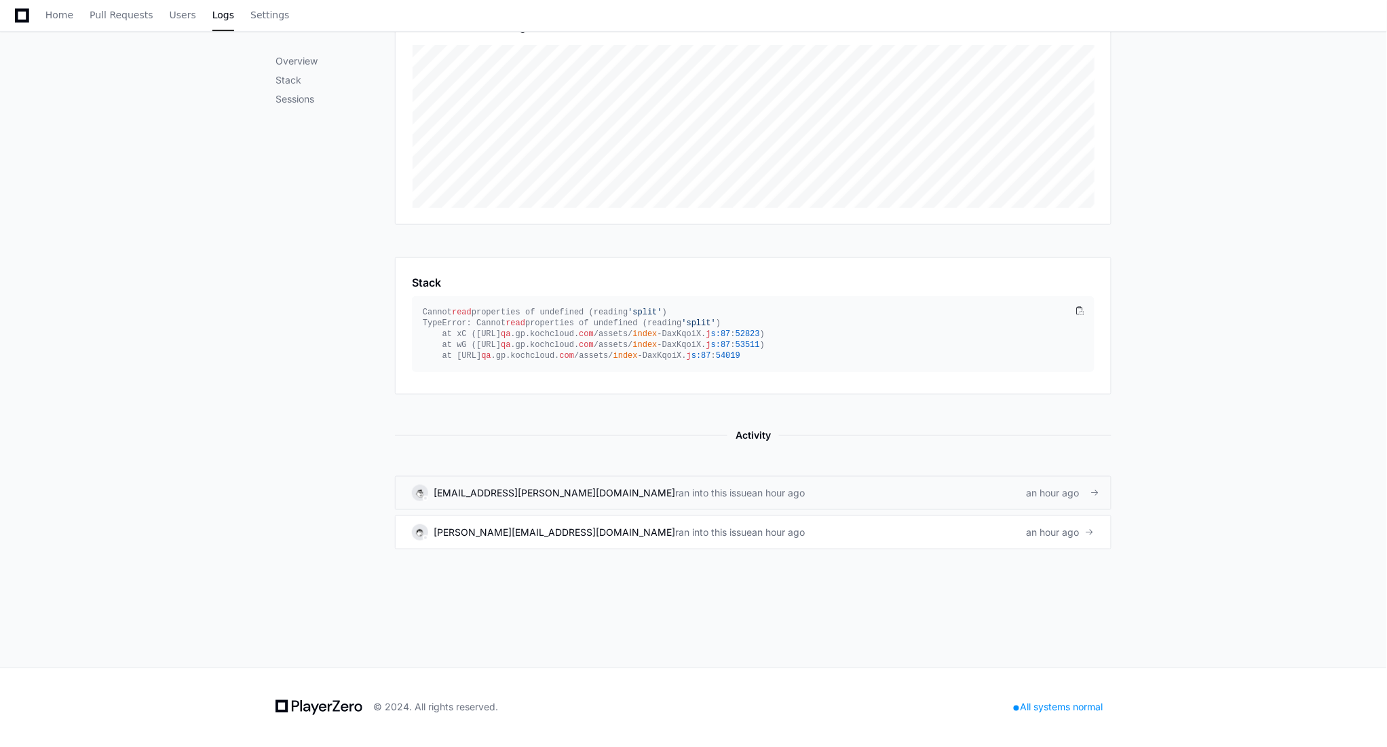
click at [731, 502] on link "narasimha.gorti@gapac.com ran into this issue an hour ago an hour ago" at bounding box center [753, 493] width 717 height 34
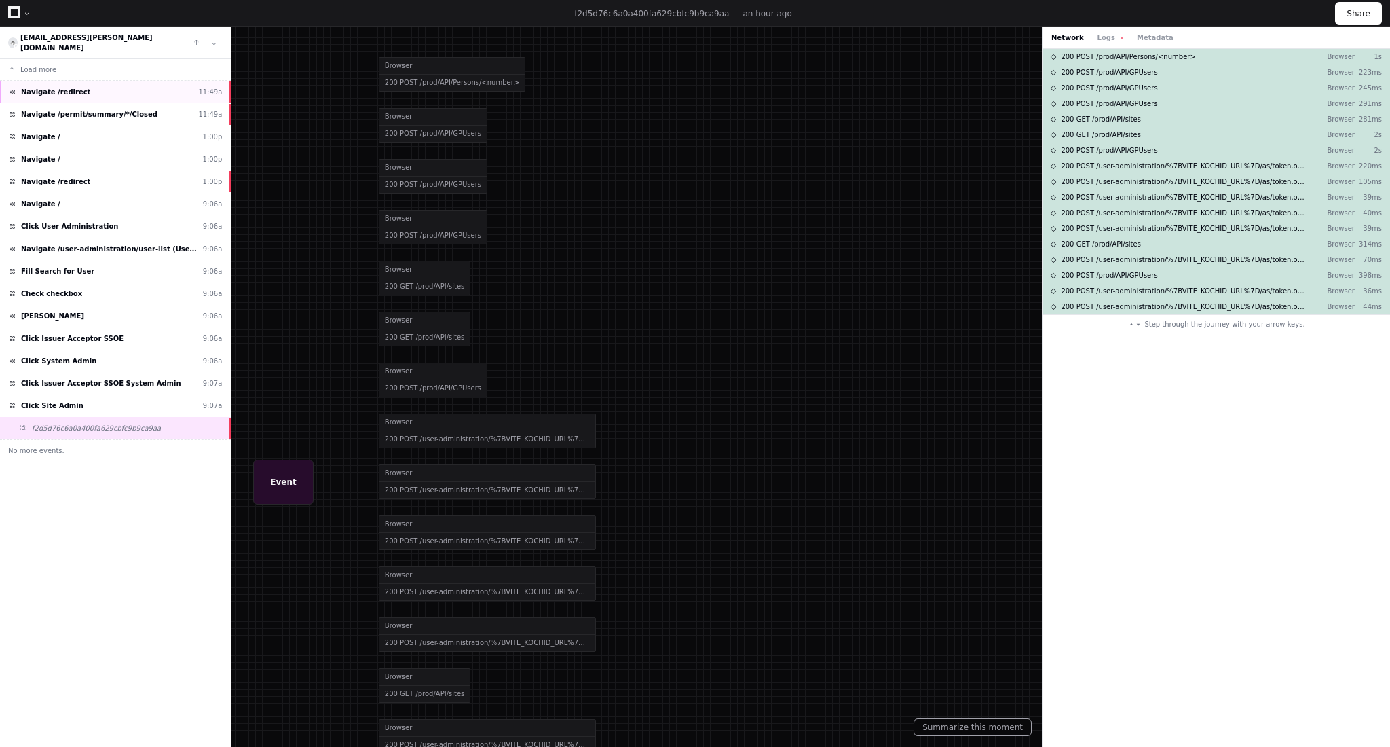
click at [80, 81] on div "Navigate /redirect 11:49a" at bounding box center [115, 92] width 231 height 22
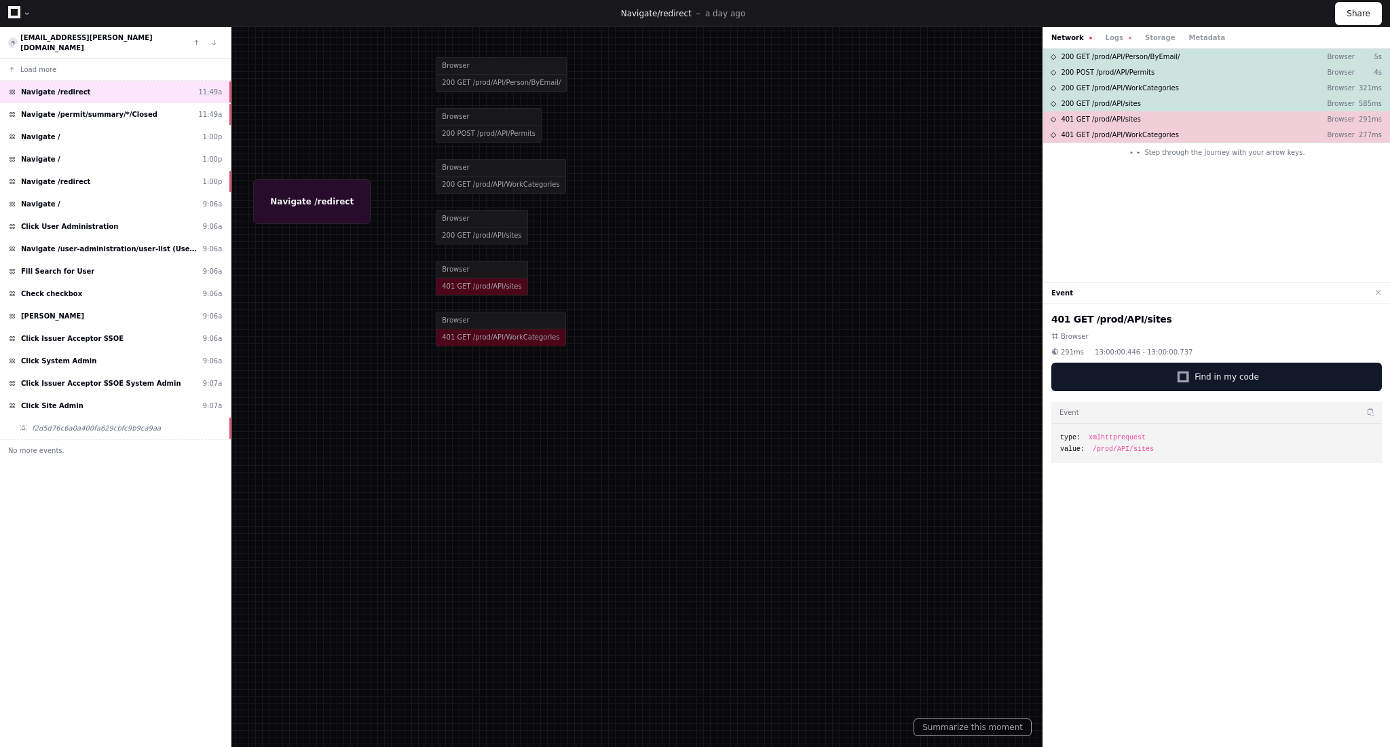
click at [479, 288] on div at bounding box center [695, 373] width 1390 height 747
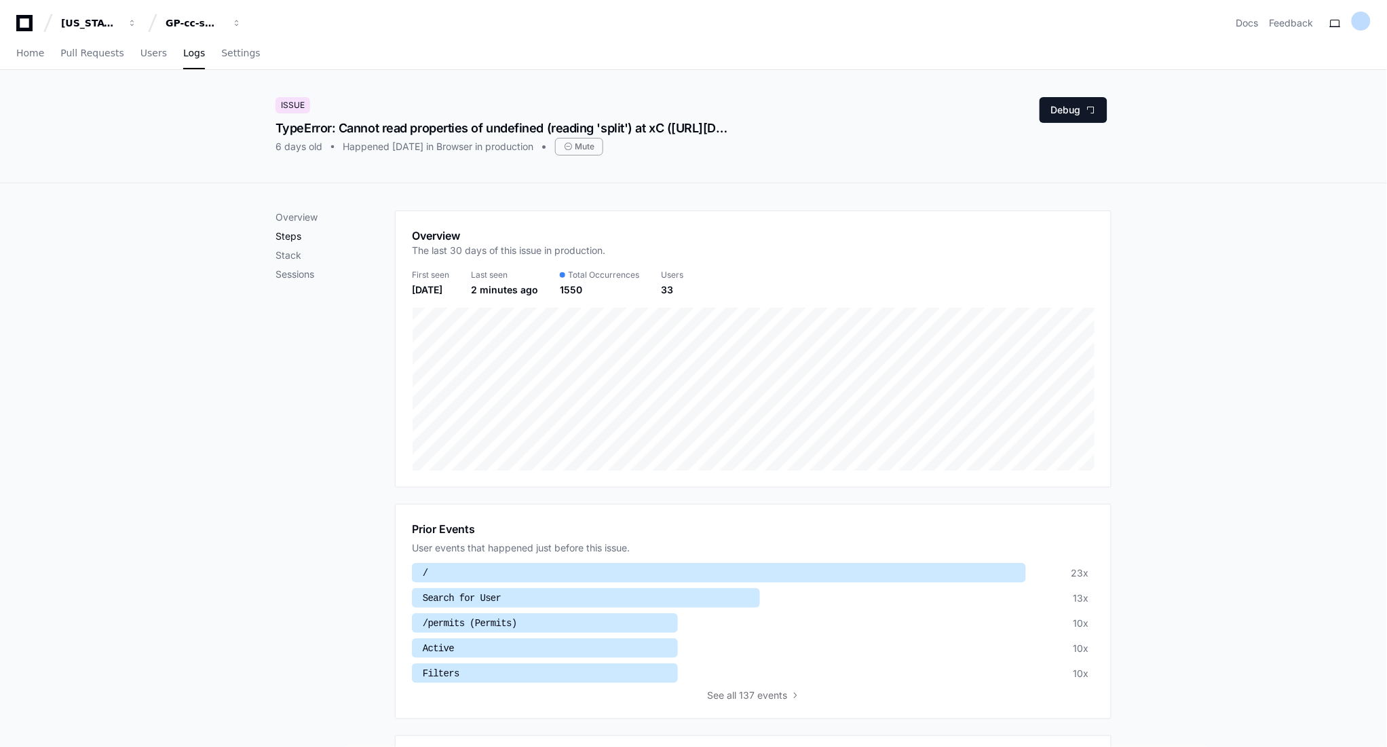
click at [287, 231] on p "Steps" at bounding box center [335, 236] width 119 height 14
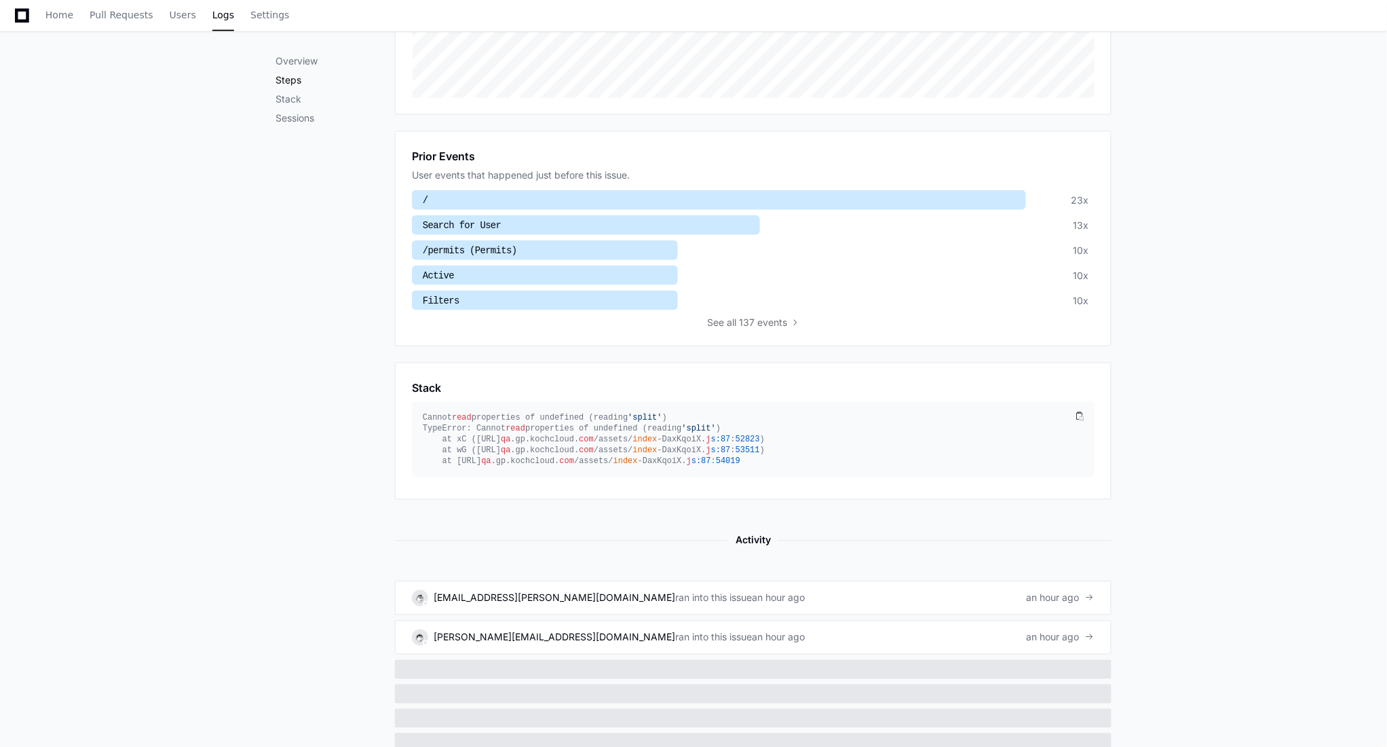
scroll to position [387, 0]
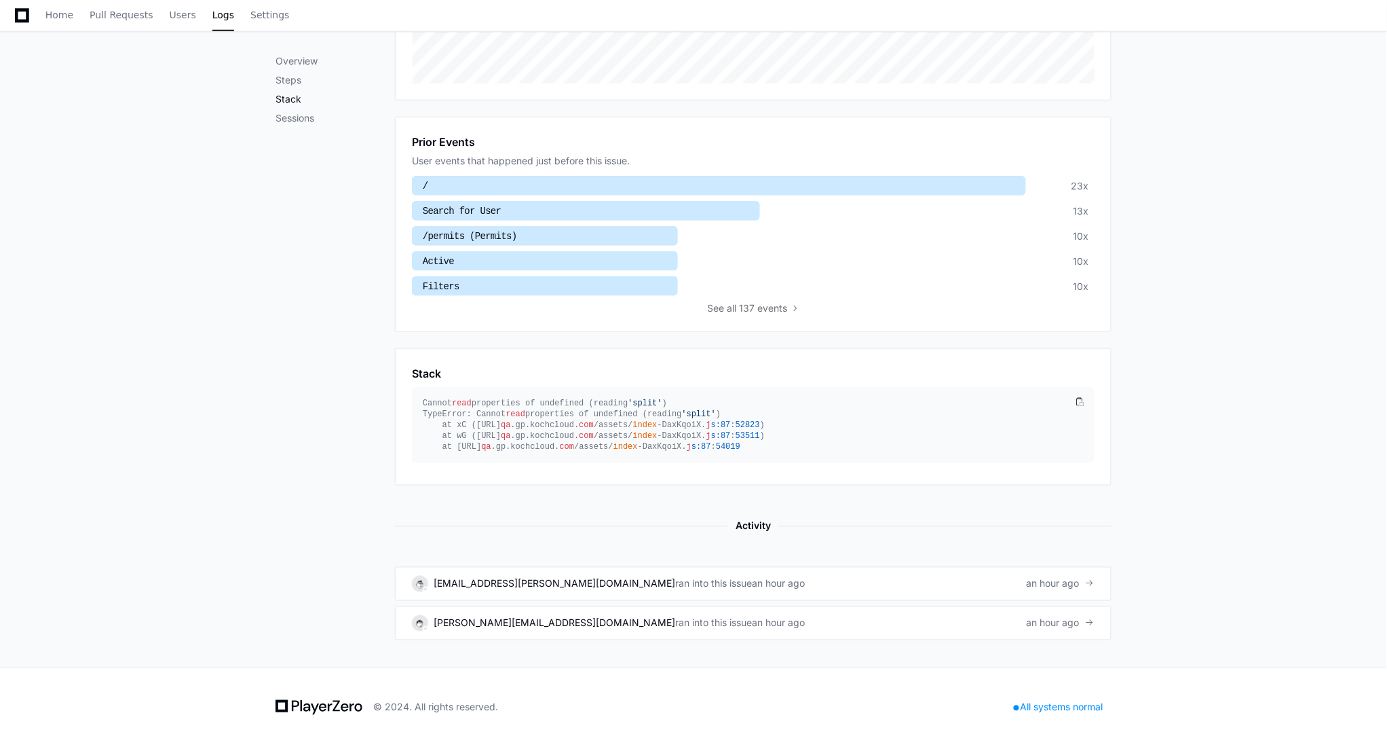
click at [281, 103] on p "Stack" at bounding box center [335, 99] width 119 height 14
click at [294, 104] on p "Stack" at bounding box center [335, 99] width 119 height 14
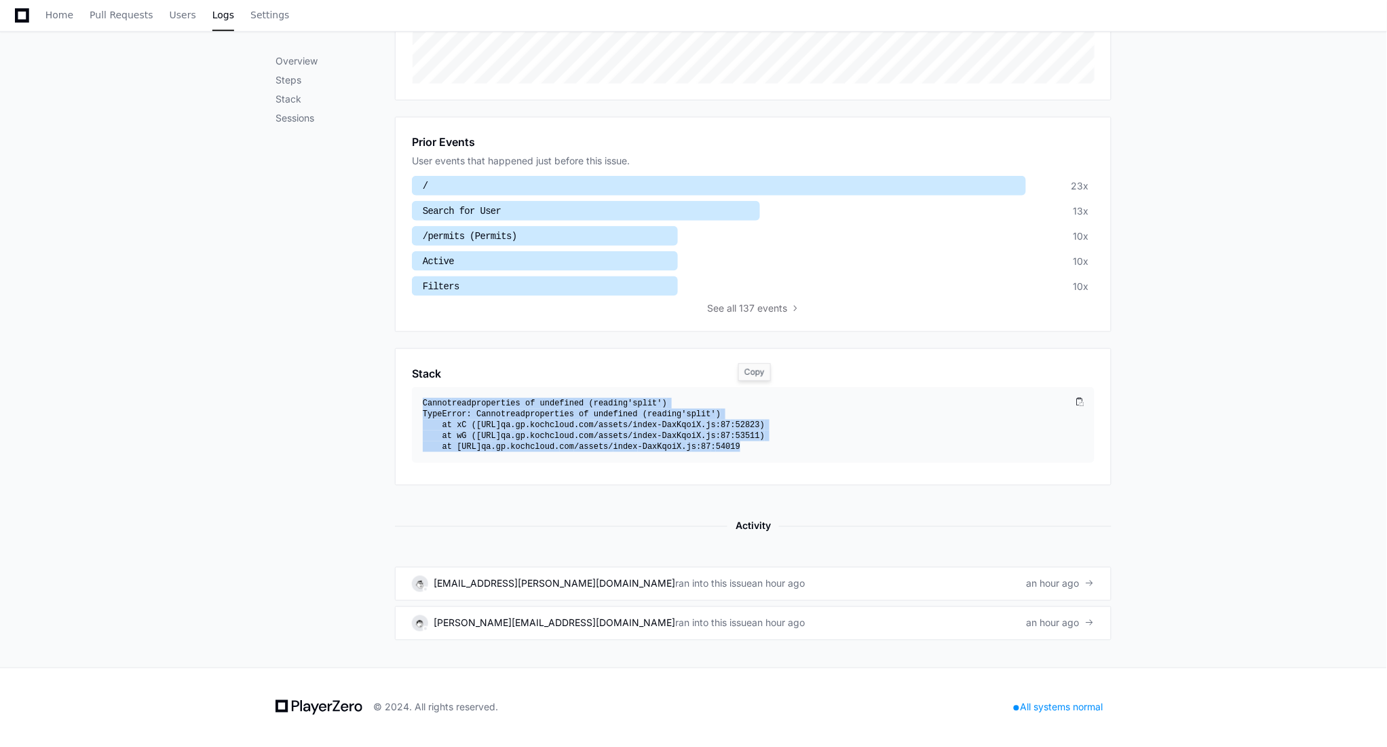
click at [731, 428] on span "s:87" at bounding box center [721, 425] width 20 height 10
click at [731, 424] on span "s:87" at bounding box center [721, 425] width 20 height 10
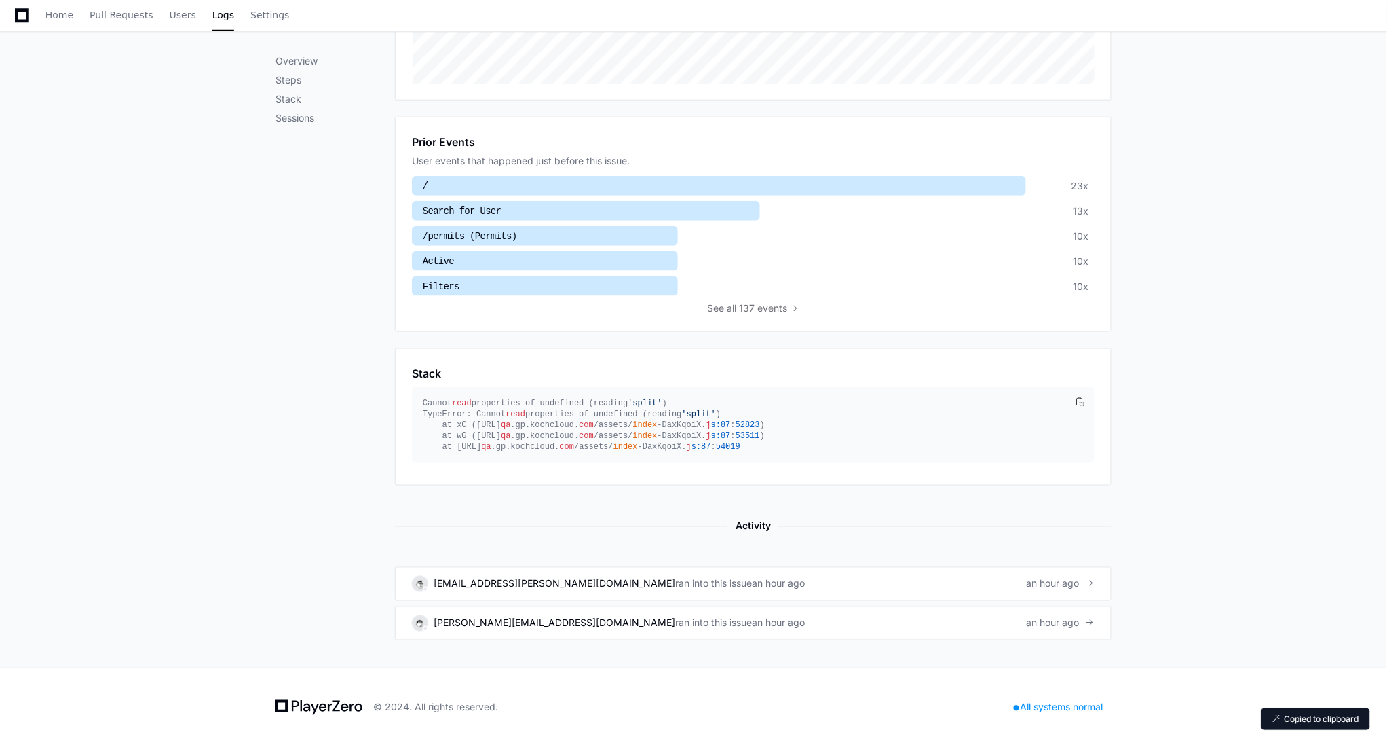
click at [787, 314] on div "Prior Events User events that happened just before this issue. / 23x Search for…" at bounding box center [753, 224] width 717 height 215
click at [787, 304] on span "all 137 events" at bounding box center [757, 308] width 60 height 14
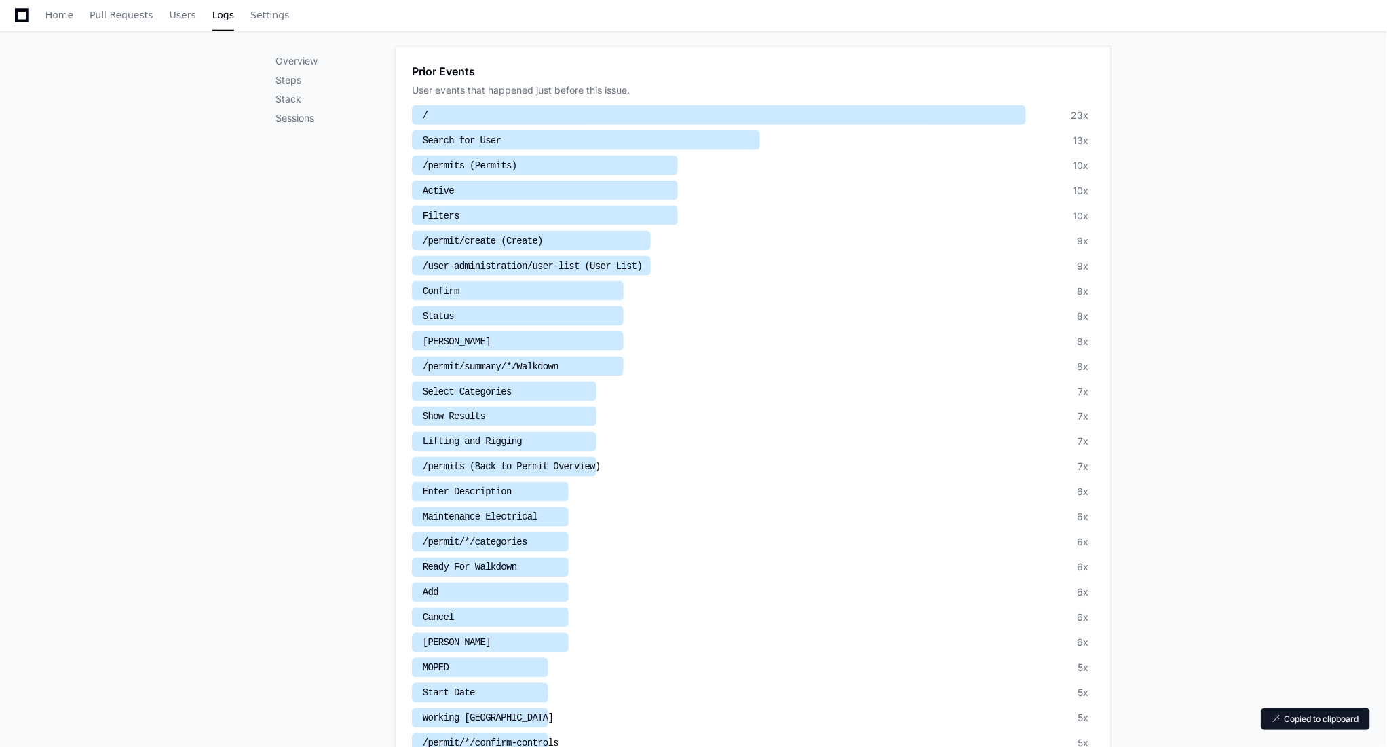
scroll to position [460, 0]
click at [297, 80] on p "Steps" at bounding box center [335, 80] width 119 height 14
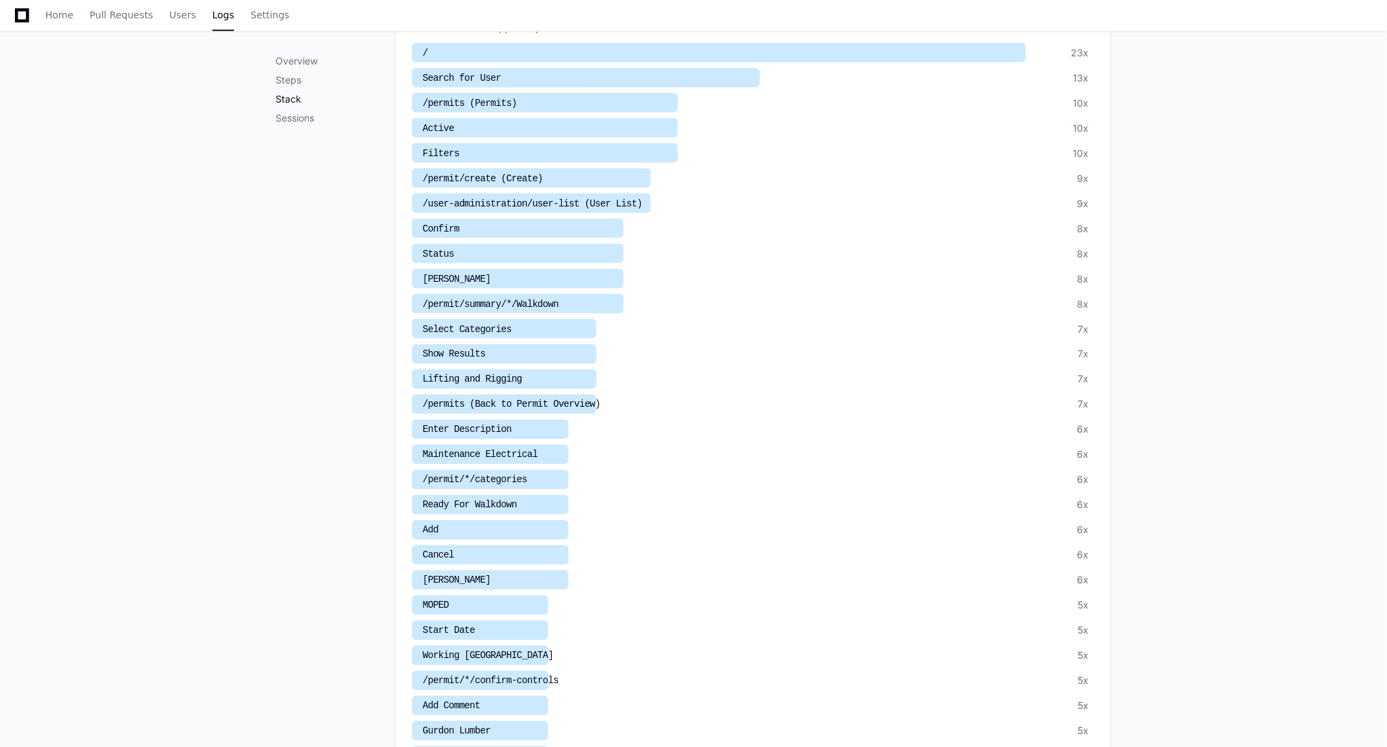
click at [290, 98] on p "Stack" at bounding box center [335, 99] width 119 height 14
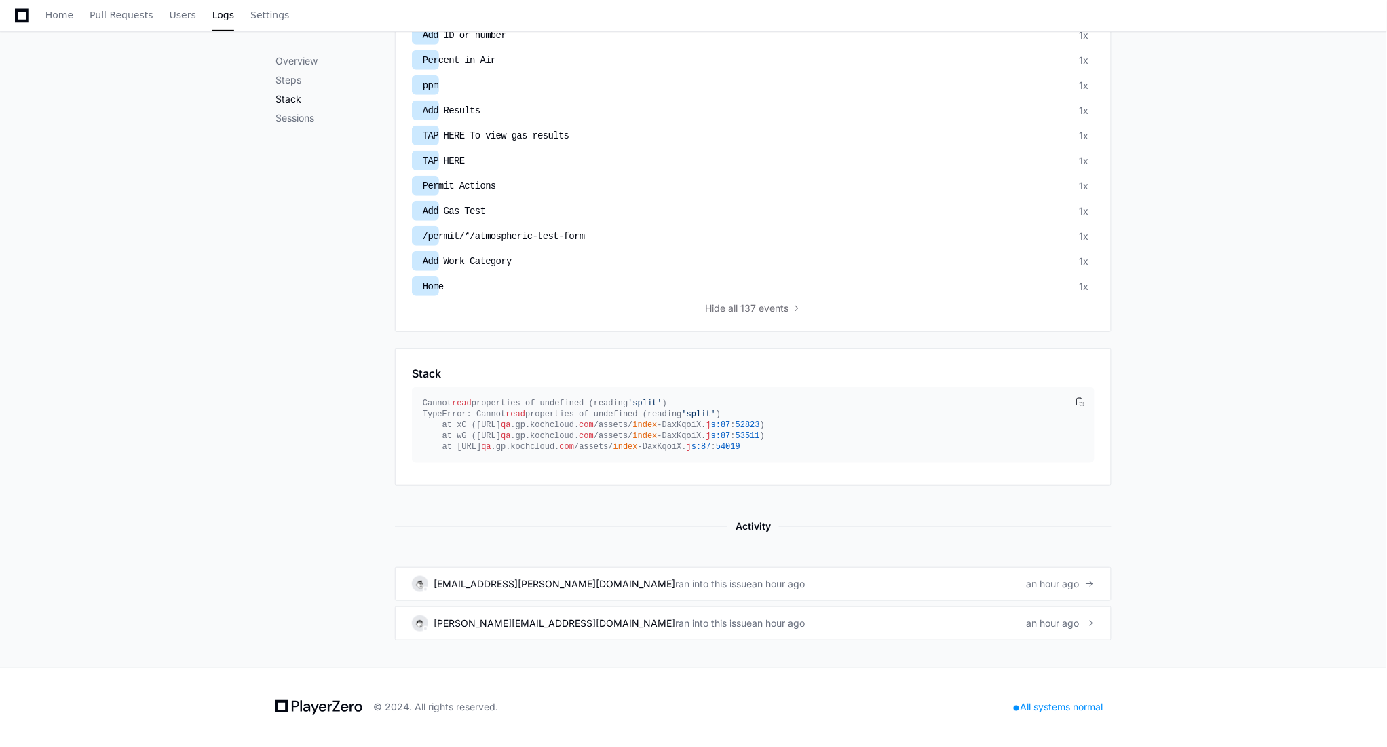
scroll to position [3708, 0]
click at [308, 124] on p "Sessions" at bounding box center [335, 118] width 119 height 14
click at [292, 124] on p "Sessions" at bounding box center [335, 118] width 119 height 14
